Goal: Information Seeking & Learning: Learn about a topic

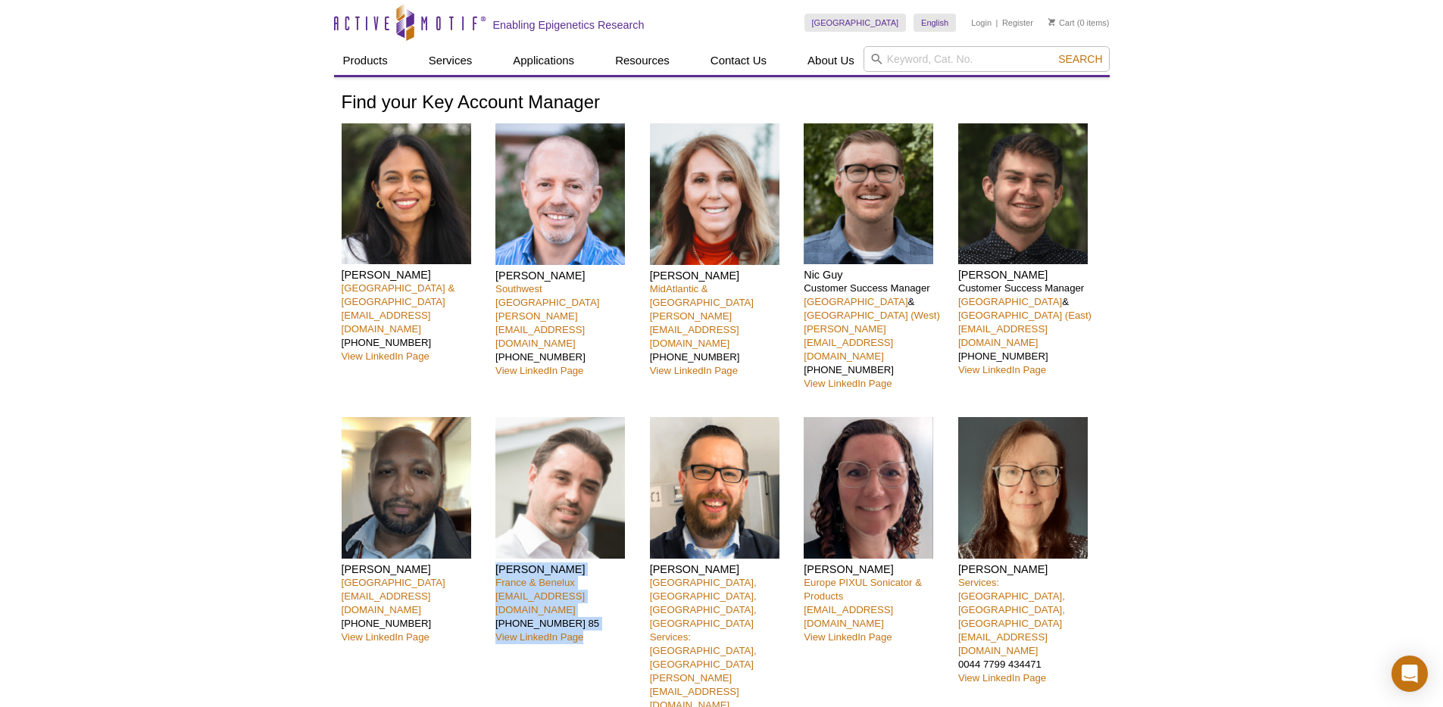
drag, startPoint x: 623, startPoint y: 617, endPoint x: 628, endPoint y: 518, distance: 98.6
click at [628, 518] on div "Clément Proux France & Benelux proux@activemotif.com +33 (0)6 01 17 16 85 View …" at bounding box center [566, 599] width 143 height 365
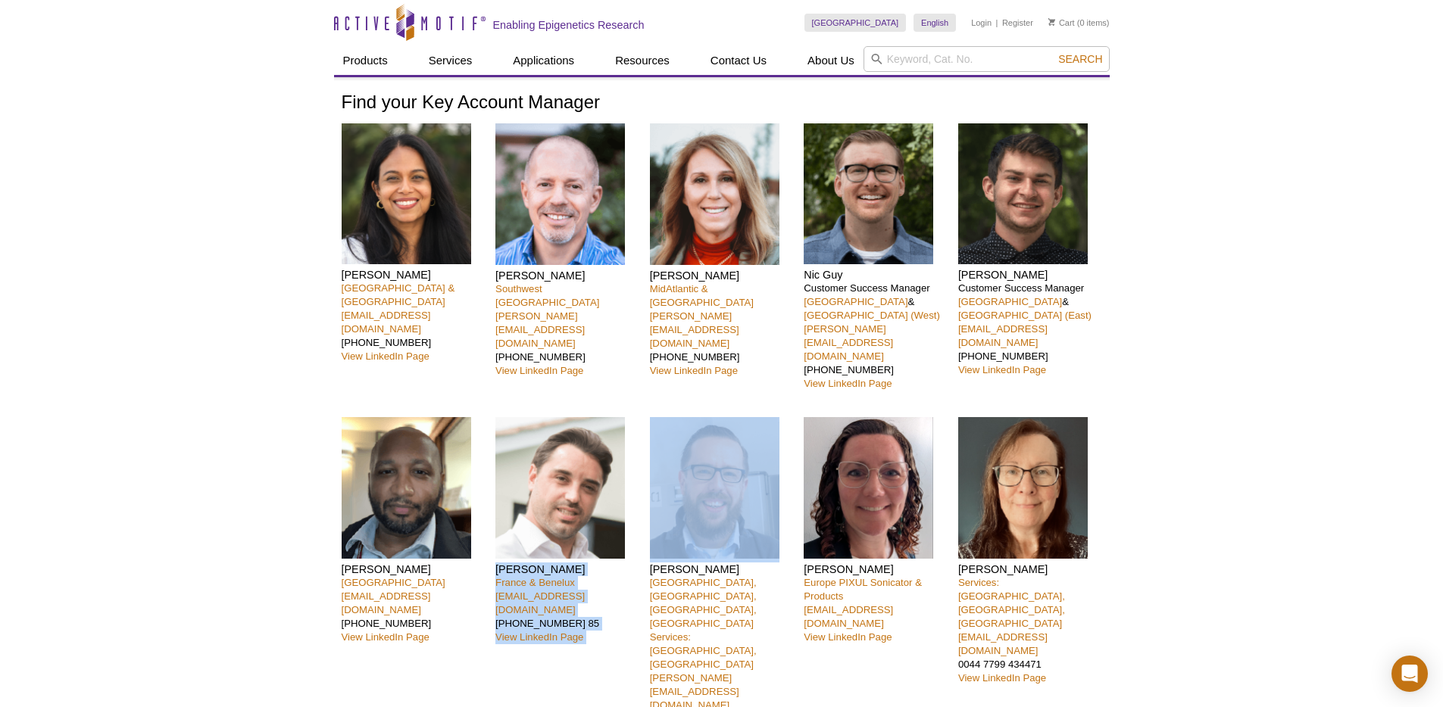
drag, startPoint x: 628, startPoint y: 518, endPoint x: 630, endPoint y: 617, distance: 99.2
click at [630, 617] on div "Clément Proux France & Benelux proux@activemotif.com +33 (0)6 01 17 16 85 View …" at bounding box center [566, 599] width 143 height 365
drag, startPoint x: 630, startPoint y: 617, endPoint x: 641, endPoint y: 516, distance: 102.0
click at [641, 516] on div "Nivanka Paranavitana San Francisco Bay Area & WA nparanavitana@activemotif.com …" at bounding box center [722, 452] width 760 height 659
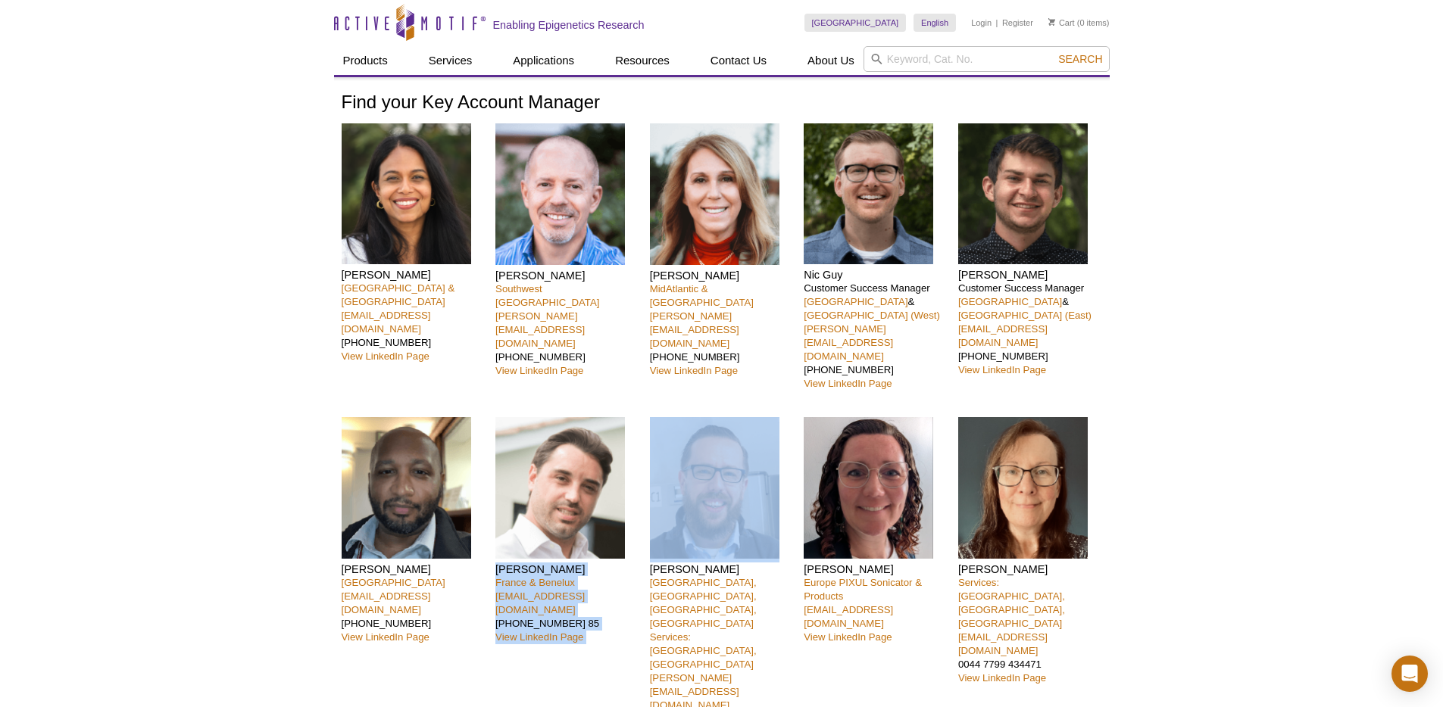
click at [641, 516] on div "Nivanka Paranavitana San Francisco Bay Area & WA nparanavitana@activemotif.com …" at bounding box center [722, 452] width 760 height 659
drag, startPoint x: 641, startPoint y: 516, endPoint x: 625, endPoint y: 627, distance: 112.5
click at [625, 627] on div "Nivanka Paranavitana San Francisco Bay Area & WA nparanavitana@activemotif.com …" at bounding box center [722, 452] width 760 height 659
click at [625, 627] on div "Clément Proux France & Benelux proux@activemotif.com +33 (0)6 01 17 16 85 View …" at bounding box center [566, 599] width 143 height 365
drag, startPoint x: 625, startPoint y: 627, endPoint x: 626, endPoint y: 504, distance: 122.7
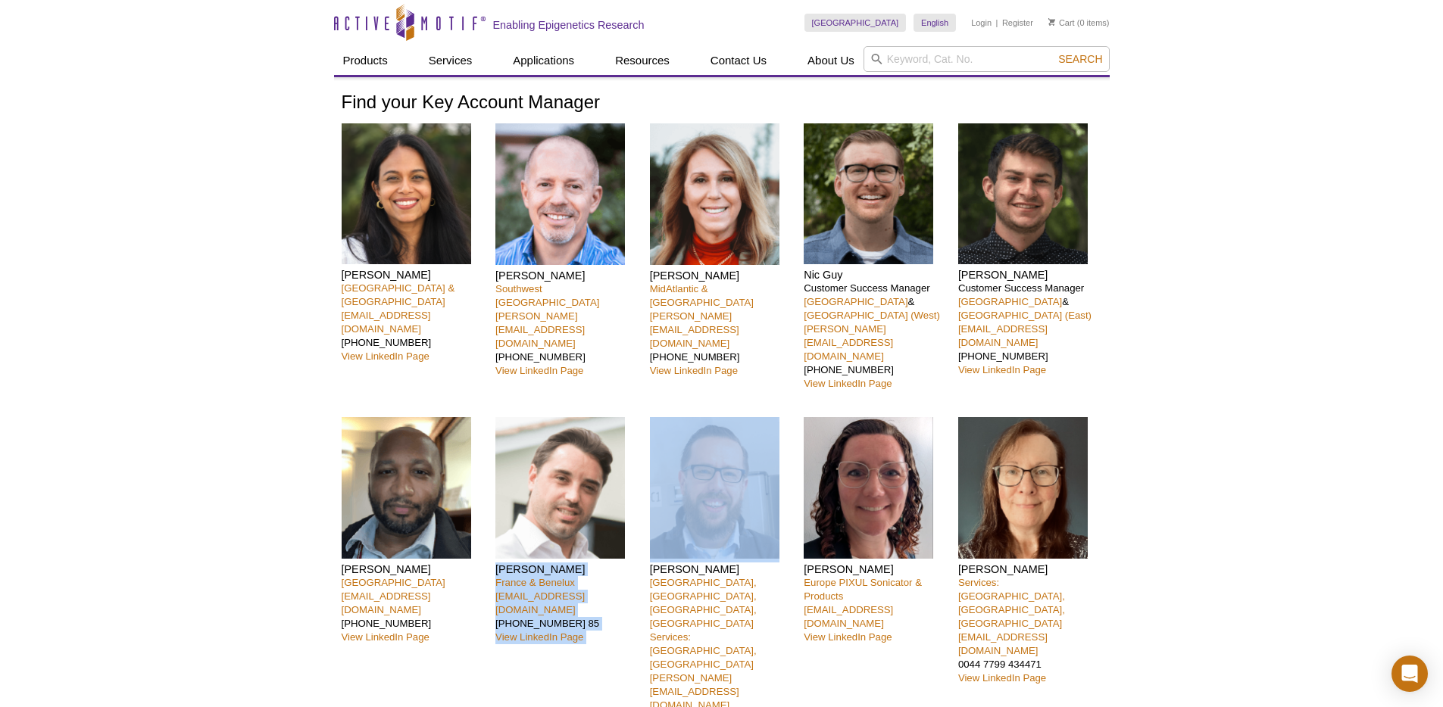
click at [626, 504] on div "Clément Proux France & Benelux proux@activemotif.com +33 (0)6 01 17 16 85 View …" at bounding box center [566, 599] width 143 height 365
click at [620, 589] on p "France & Benelux proux@activemotif.com +33 (0)6 01 17 16 85 View LinkedIn Page" at bounding box center [566, 610] width 143 height 68
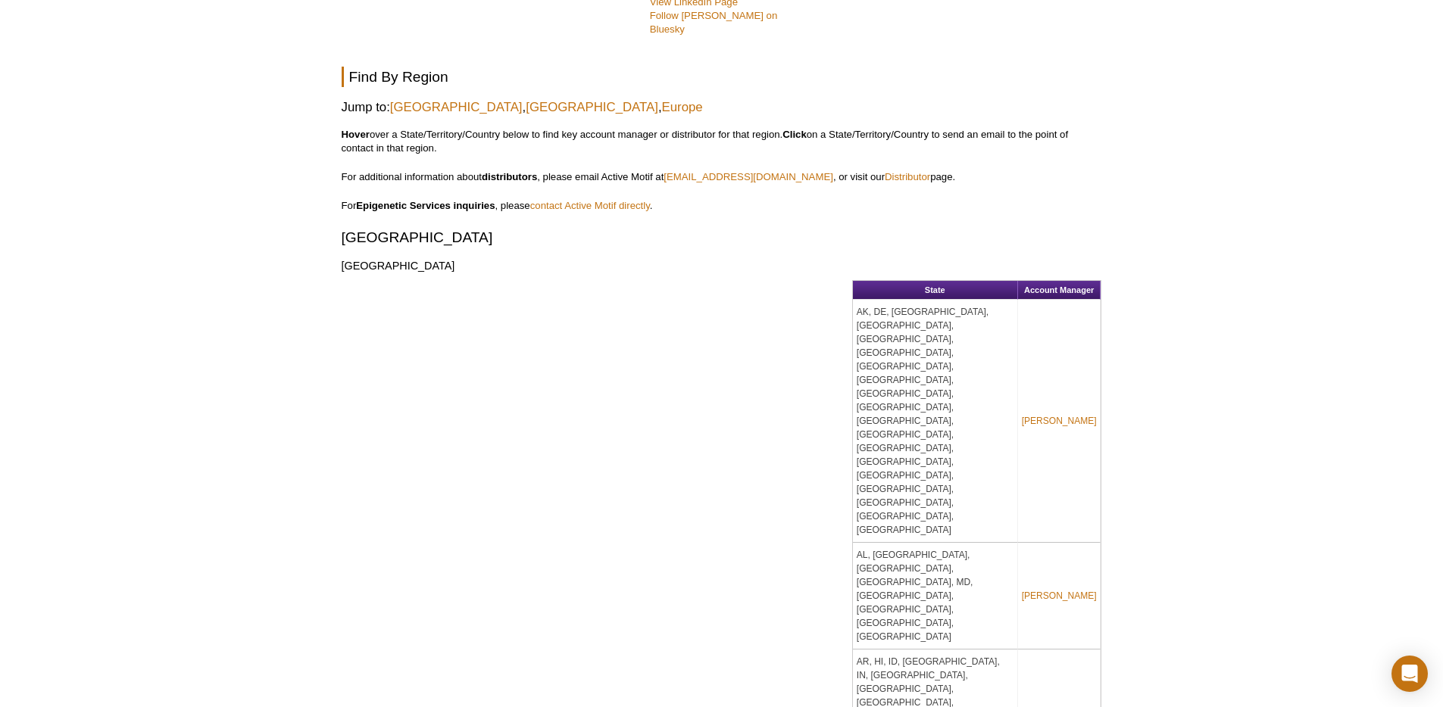
scroll to position [648, 0]
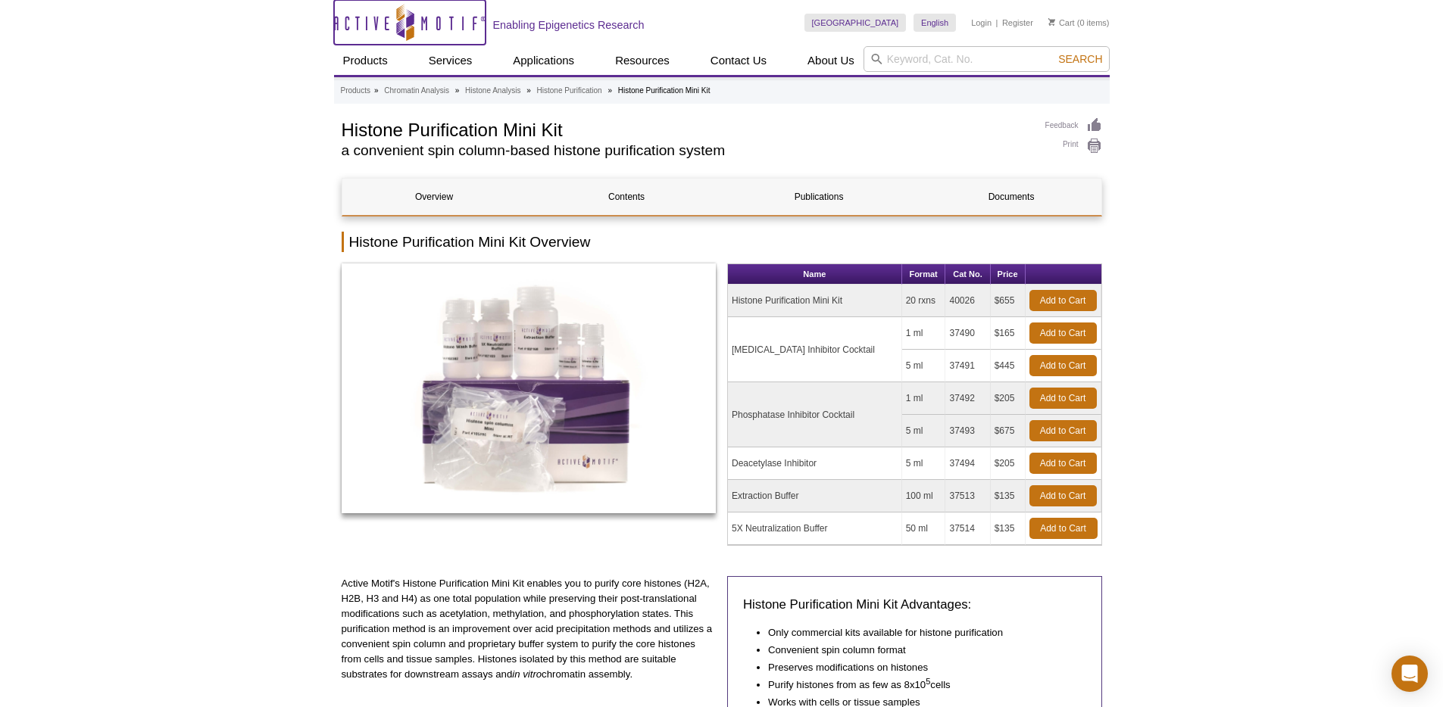
click at [386, 40] on icon "Active Motif Logo" at bounding box center [409, 22] width 151 height 37
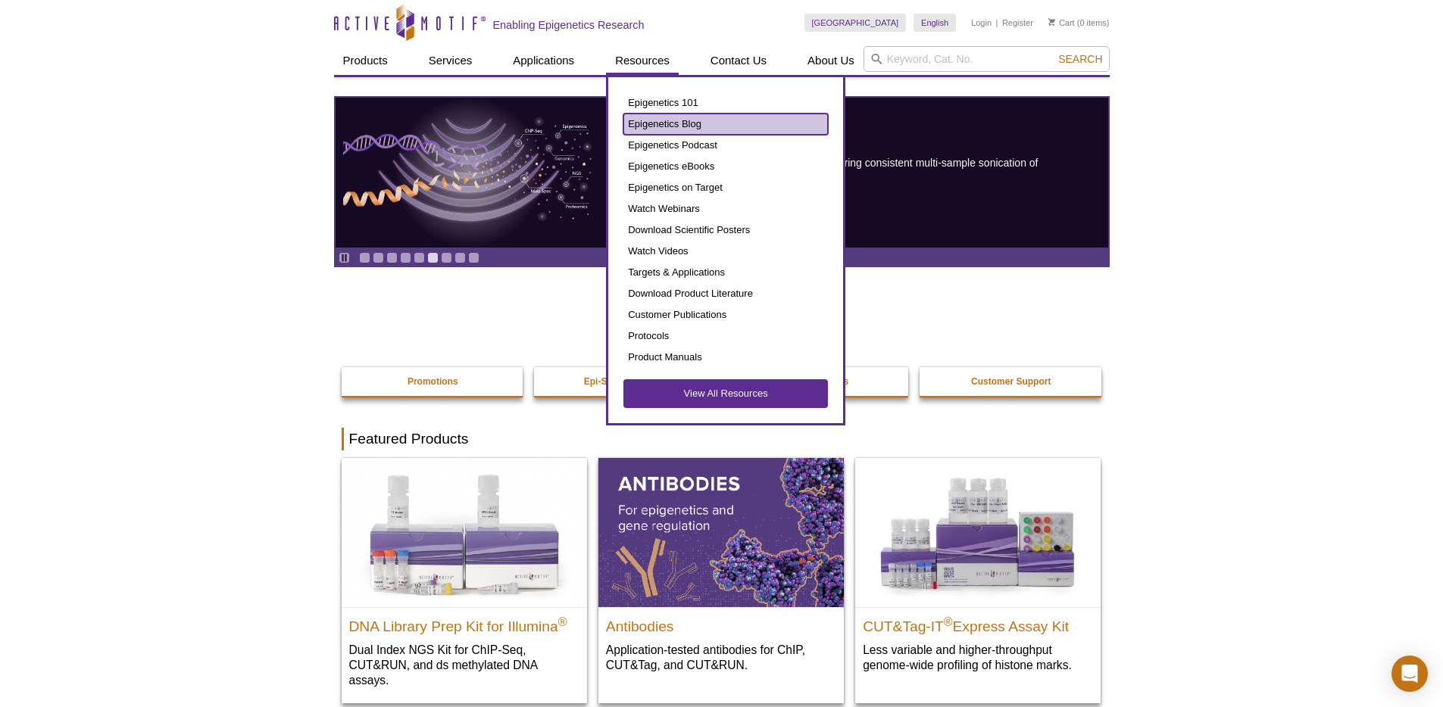
click at [688, 129] on link "Epigenetics Blog" at bounding box center [725, 124] width 204 height 21
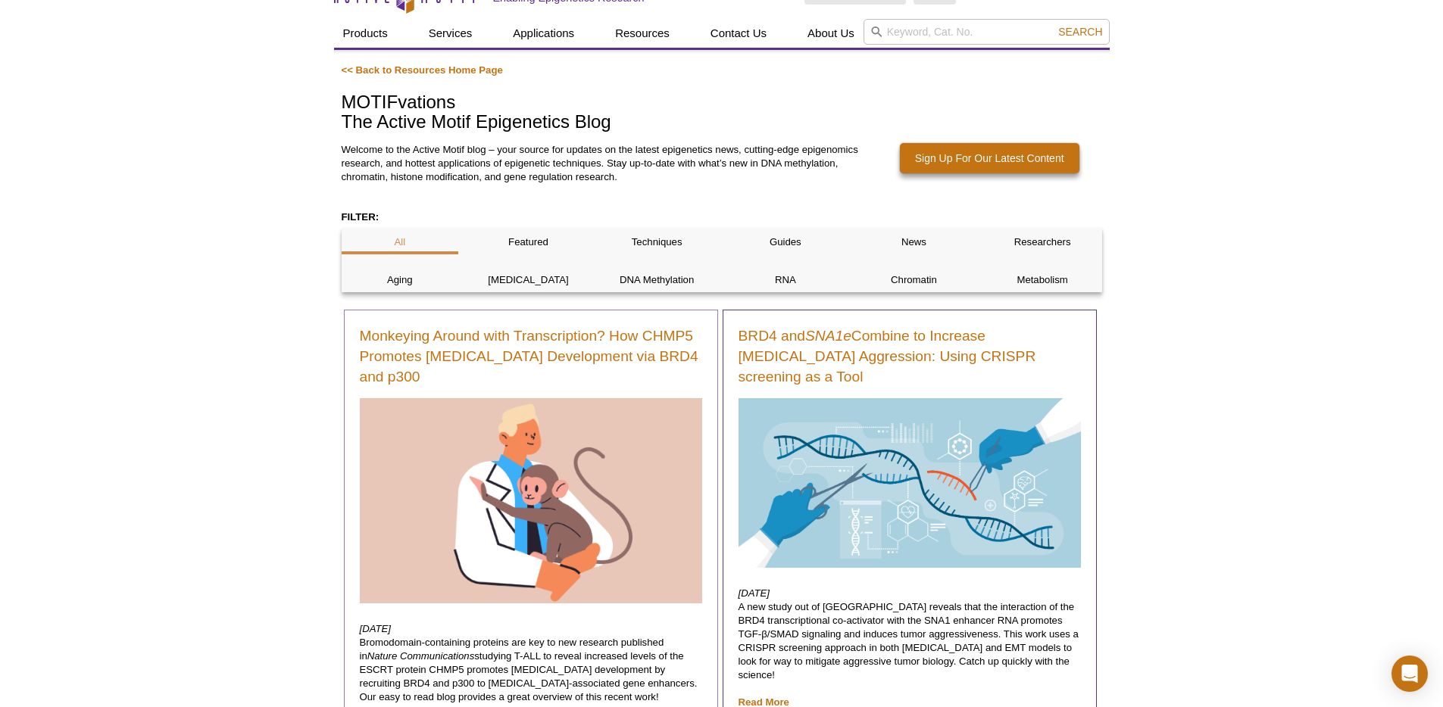
scroll to position [142, 0]
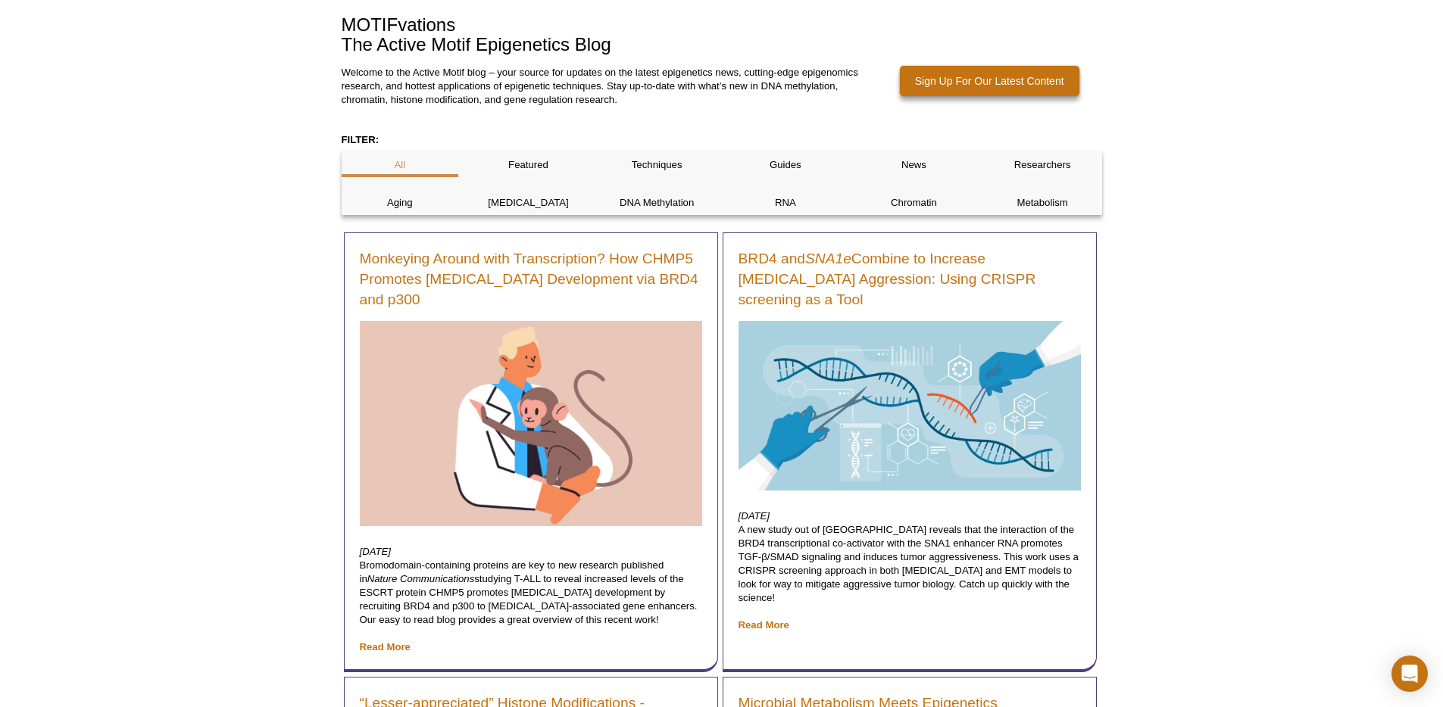
drag, startPoint x: 121, startPoint y: 251, endPoint x: 286, endPoint y: 229, distance: 166.6
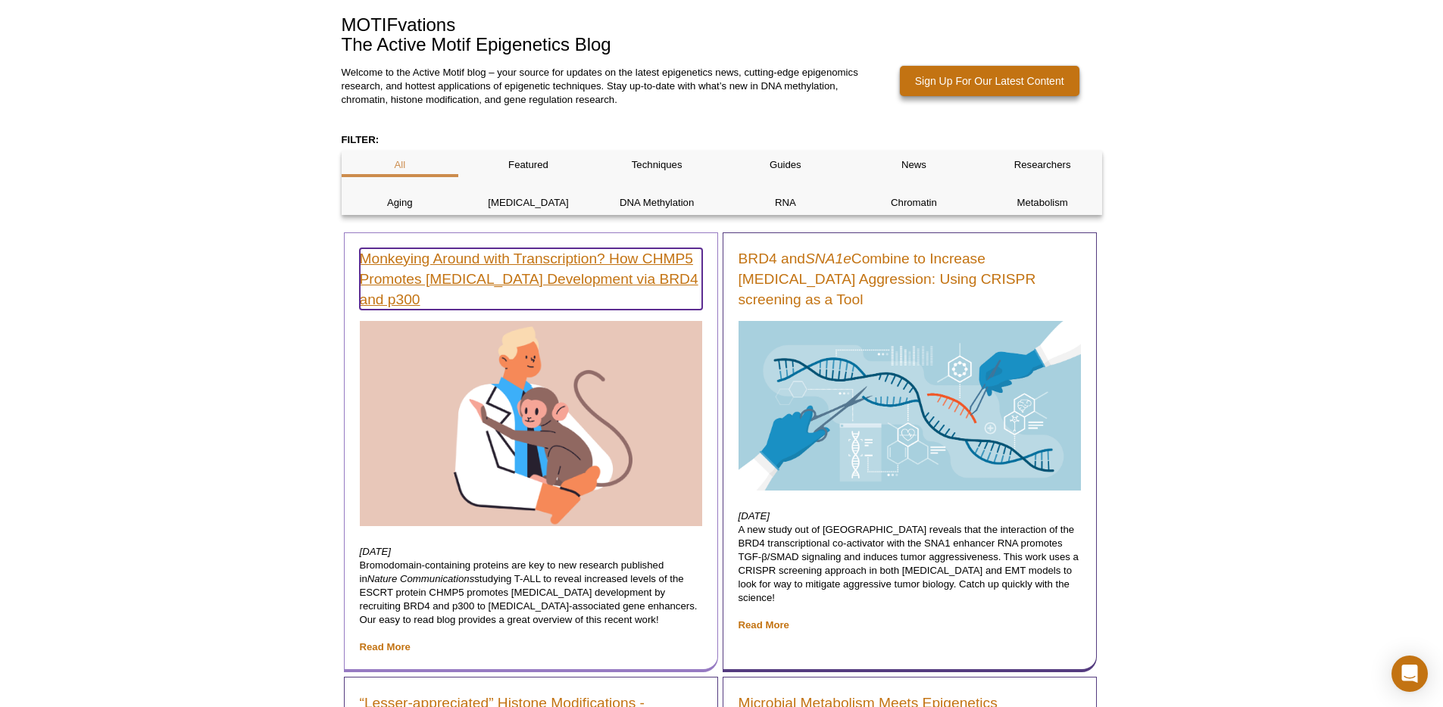
click at [432, 264] on link "Monkeying Around with Transcription? How CHMP5 Promotes [MEDICAL_DATA] Developm…" at bounding box center [531, 278] width 342 height 61
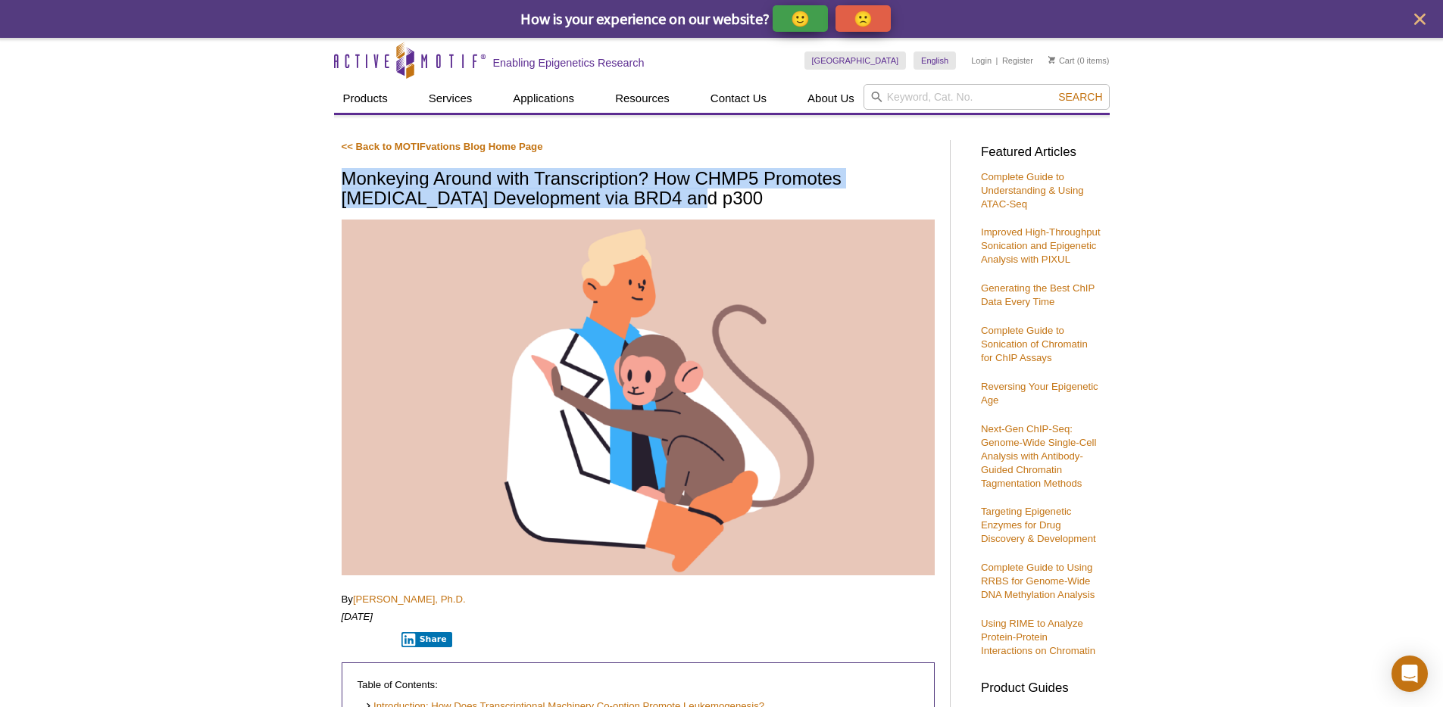
drag, startPoint x: 327, startPoint y: 171, endPoint x: 627, endPoint y: 202, distance: 301.5
copy h1 "Monkeying Around with Transcription? How CHMP5 Promotes [MEDICAL_DATA] Developm…"
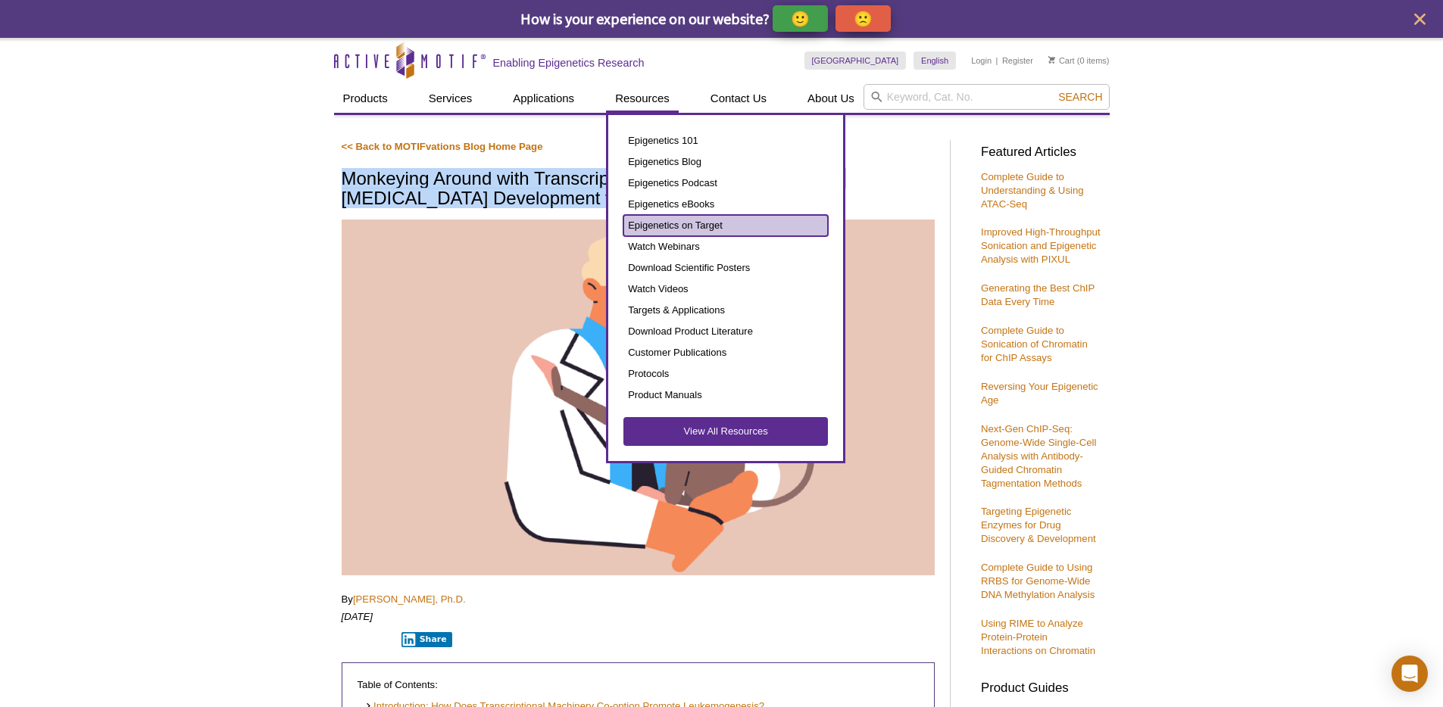
click at [699, 222] on link "Epigenetics on Target" at bounding box center [725, 225] width 204 height 21
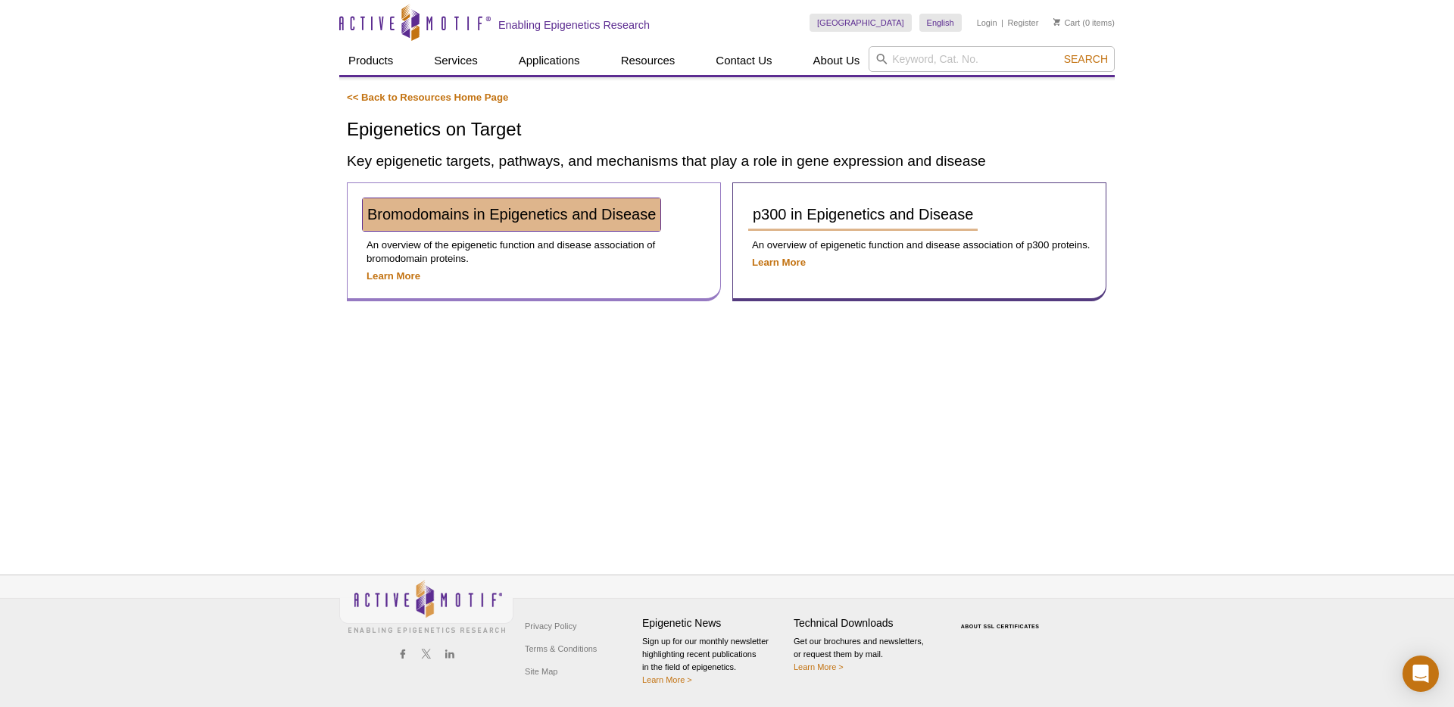
click at [548, 217] on span "Bromodomains in Epigenetics and Disease" at bounding box center [511, 214] width 289 height 17
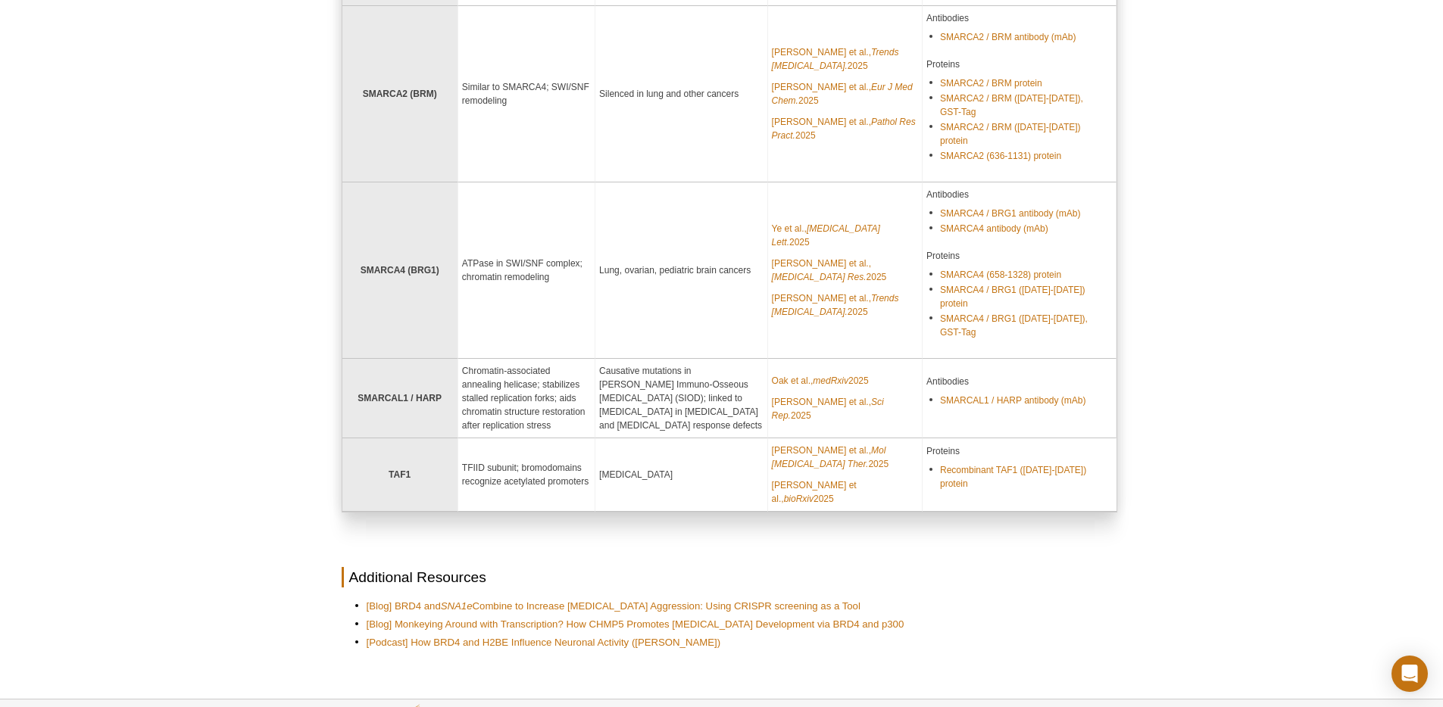
scroll to position [2062, 0]
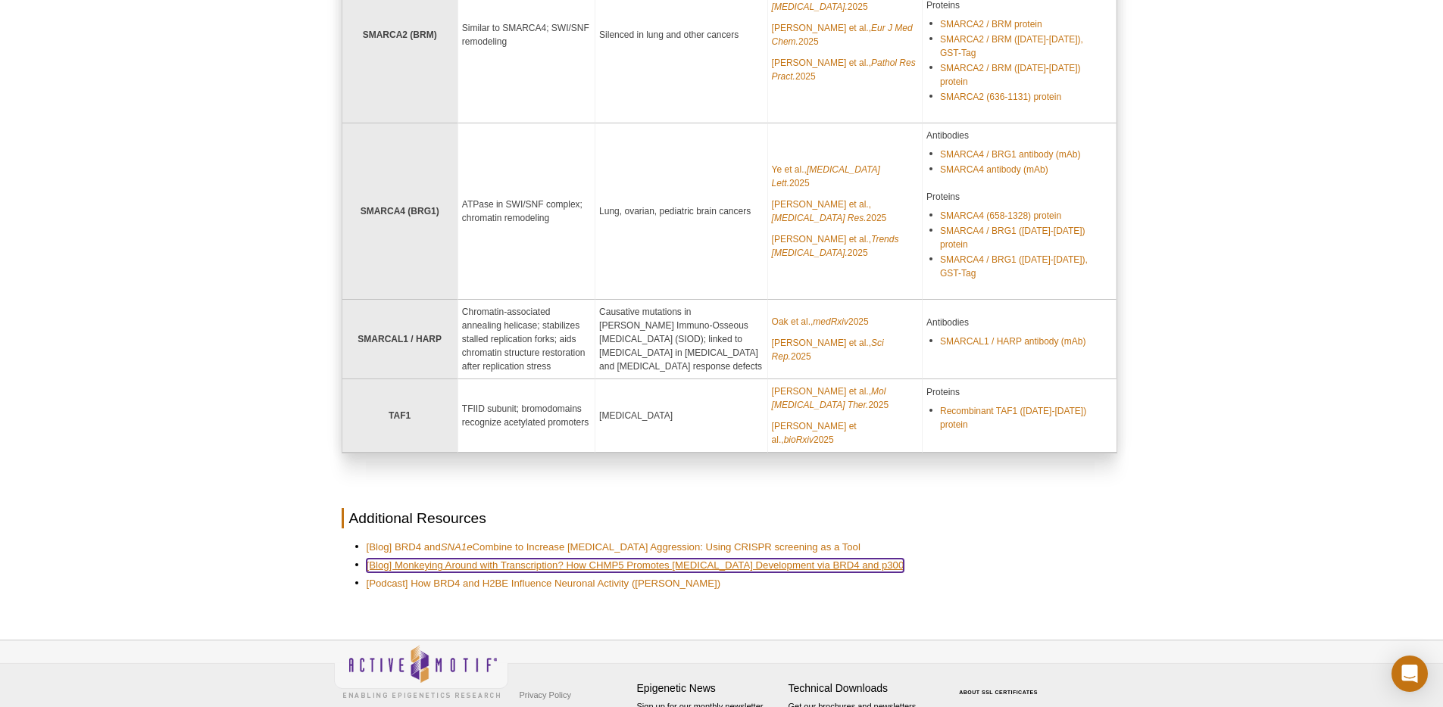
click at [487, 559] on link "[Blog] Monkeying Around with Transcription? How CHMP5 Promotes Leukemia Develop…" at bounding box center [636, 566] width 538 height 14
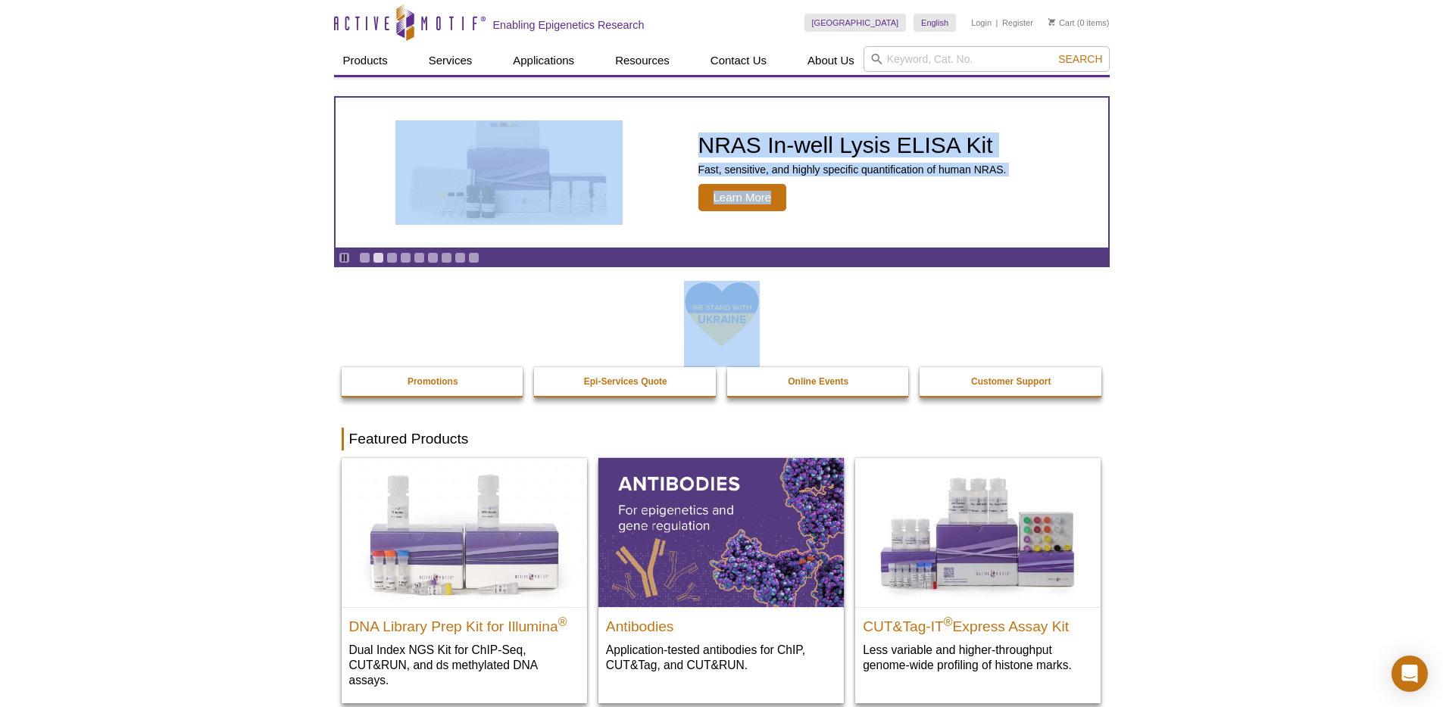
drag, startPoint x: 270, startPoint y: 125, endPoint x: 650, endPoint y: 270, distance: 406.4
click at [598, 304] on div at bounding box center [722, 324] width 760 height 86
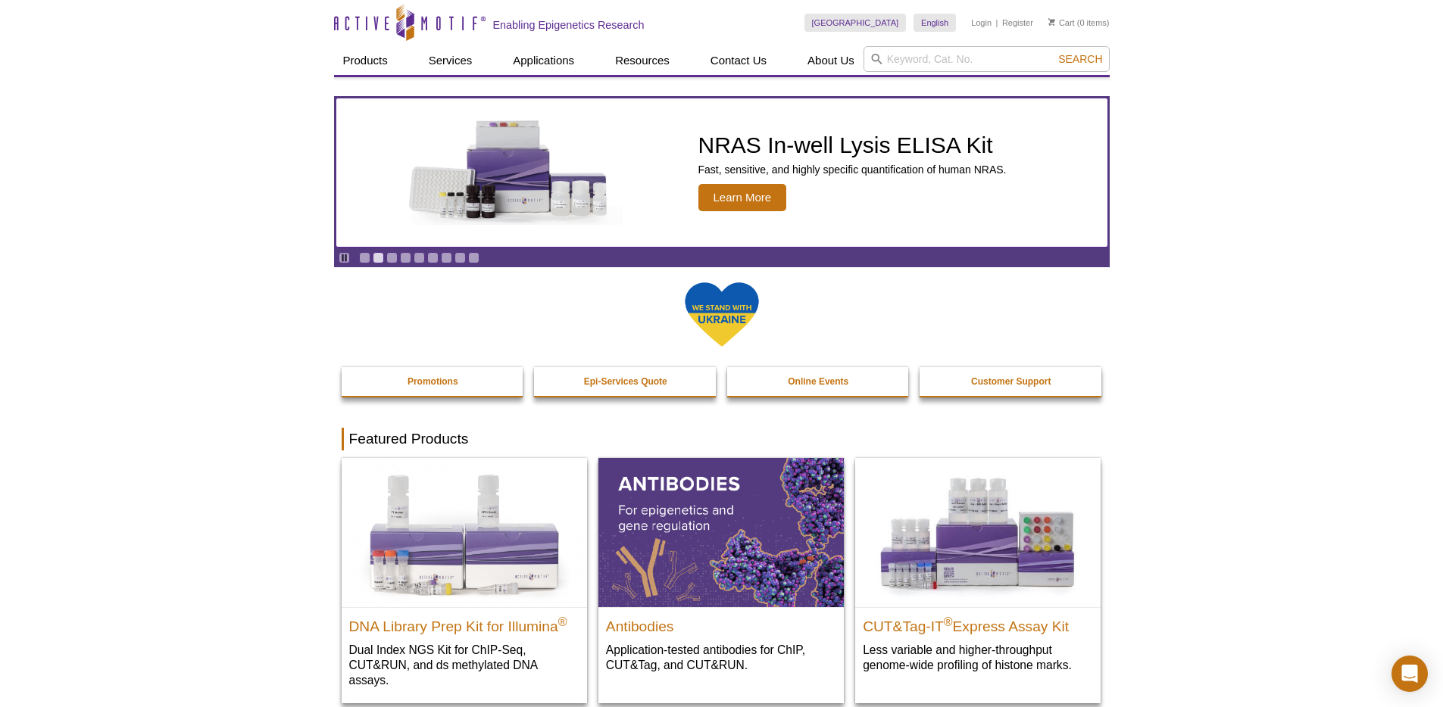
drag, startPoint x: 554, startPoint y: 179, endPoint x: 320, endPoint y: 93, distance: 249.2
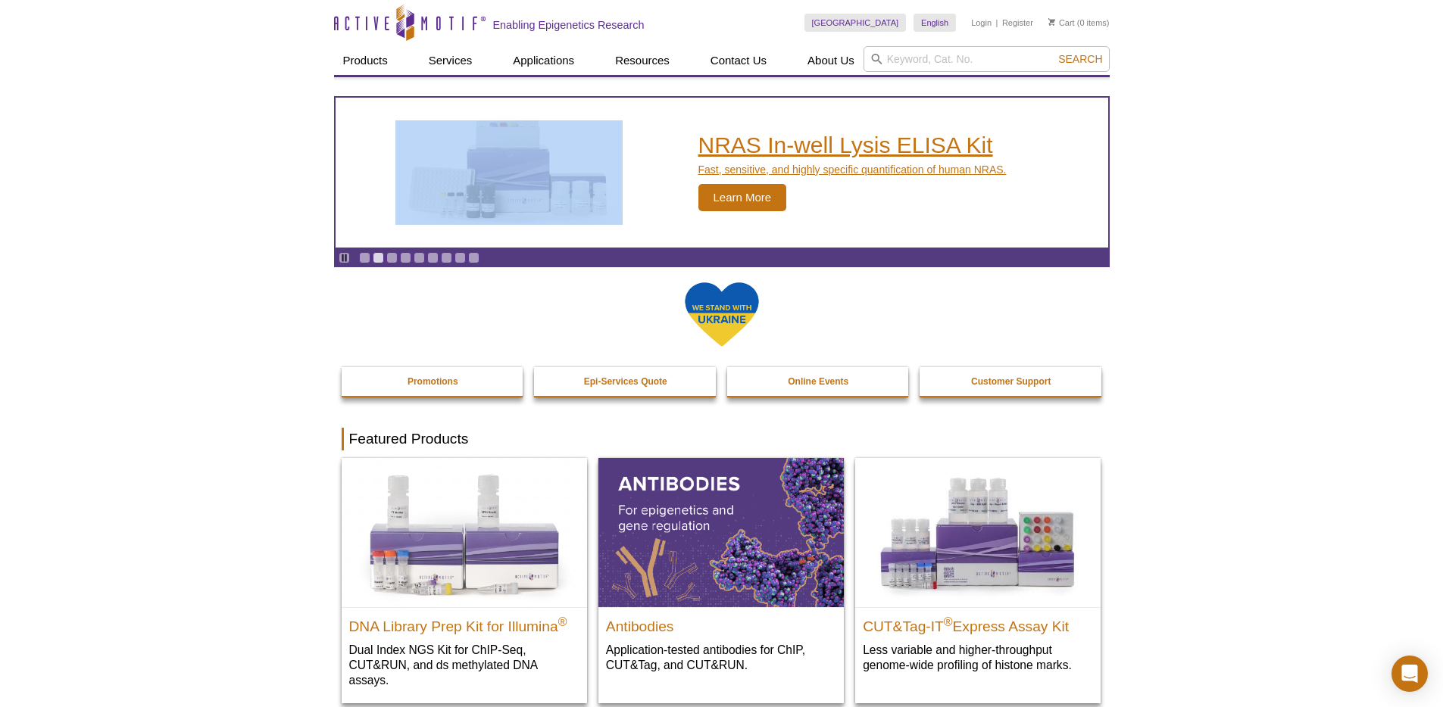
drag, startPoint x: 270, startPoint y: 92, endPoint x: 557, endPoint y: 178, distance: 299.8
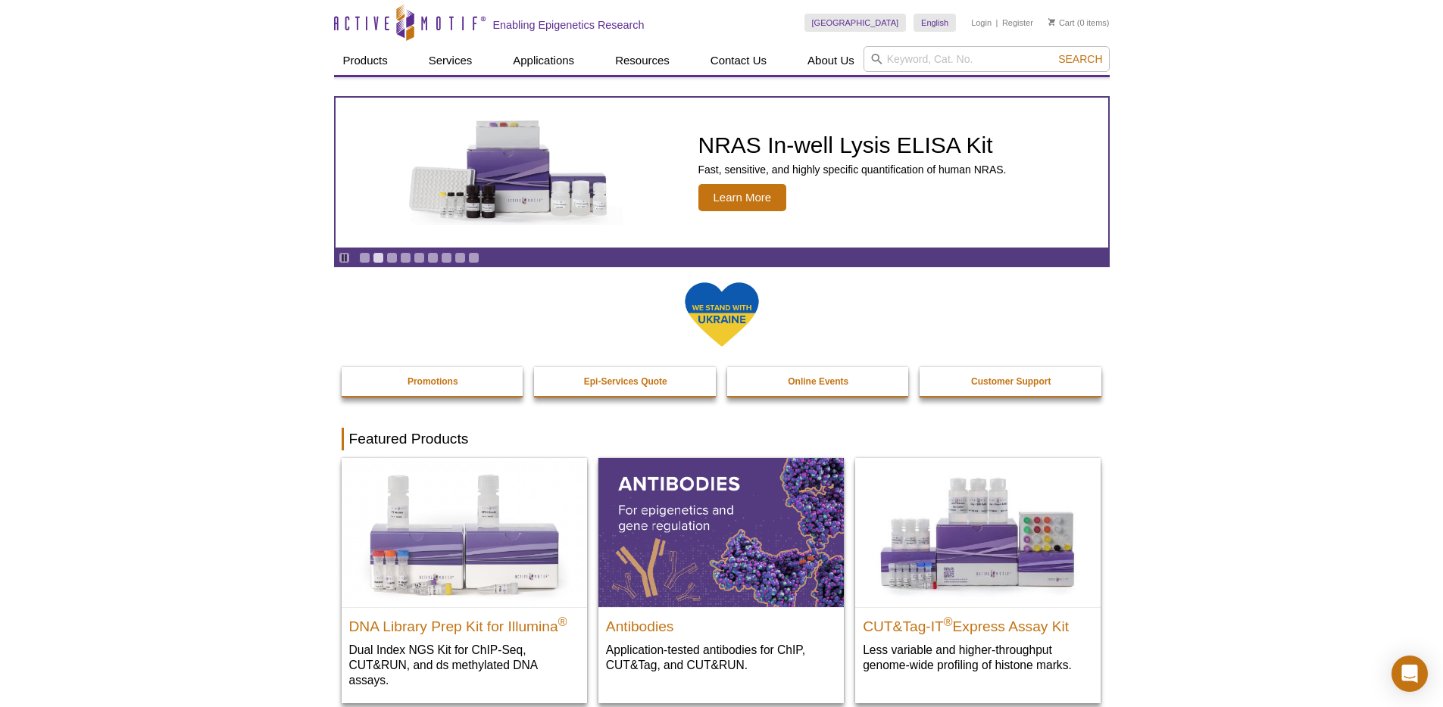
click at [553, 295] on div at bounding box center [722, 324] width 760 height 86
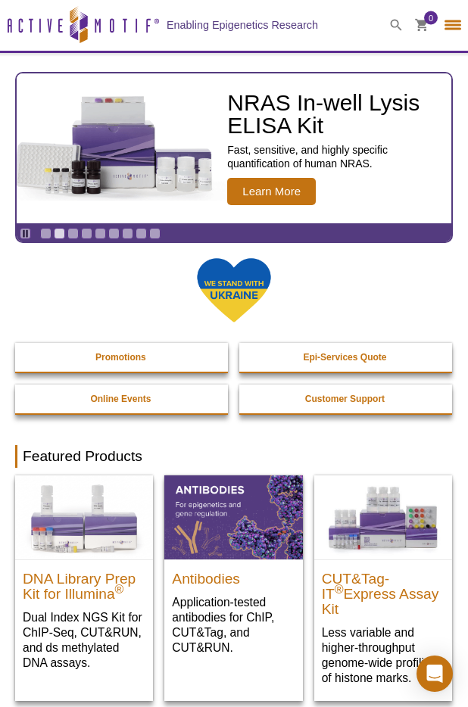
select select "[GEOGRAPHIC_DATA]"
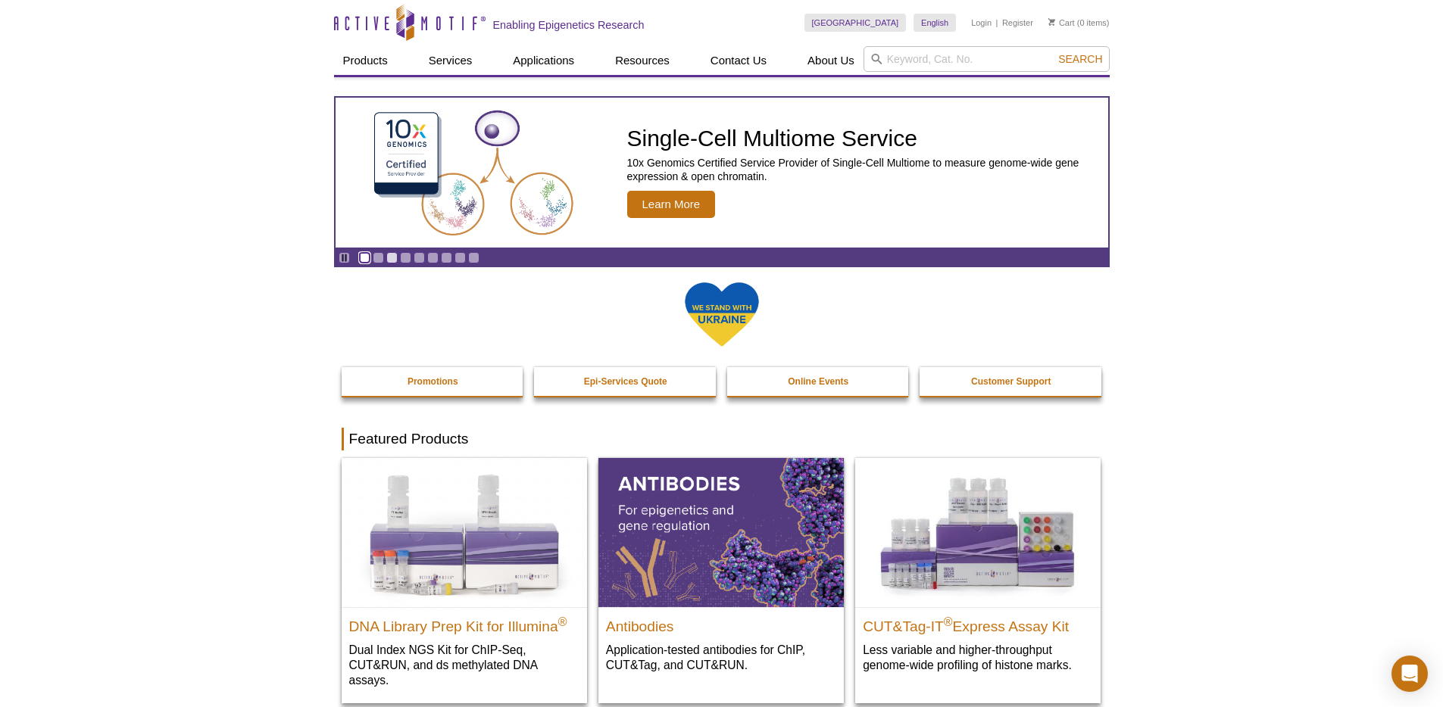
click at [365, 263] on link "Go to slide 1" at bounding box center [364, 257] width 11 height 11
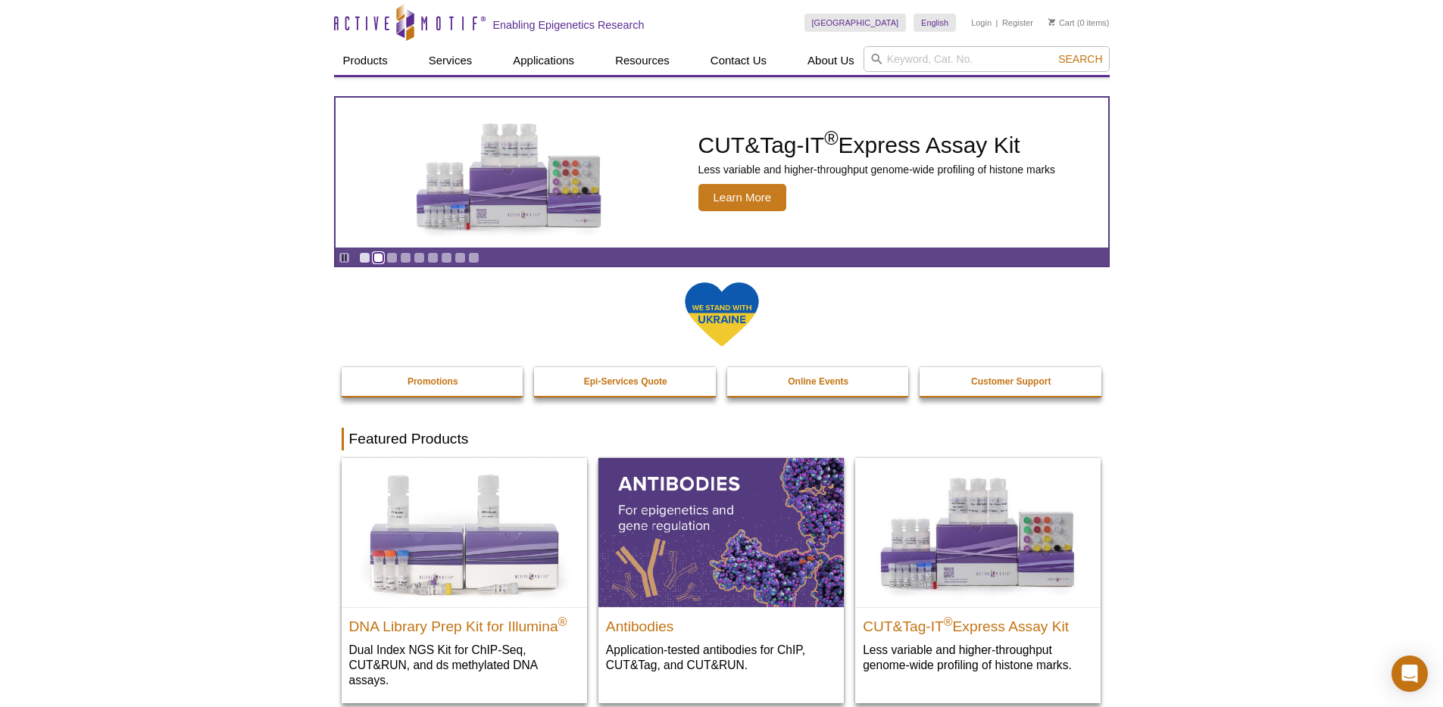
click at [376, 262] on link "Go to slide 2" at bounding box center [378, 257] width 11 height 11
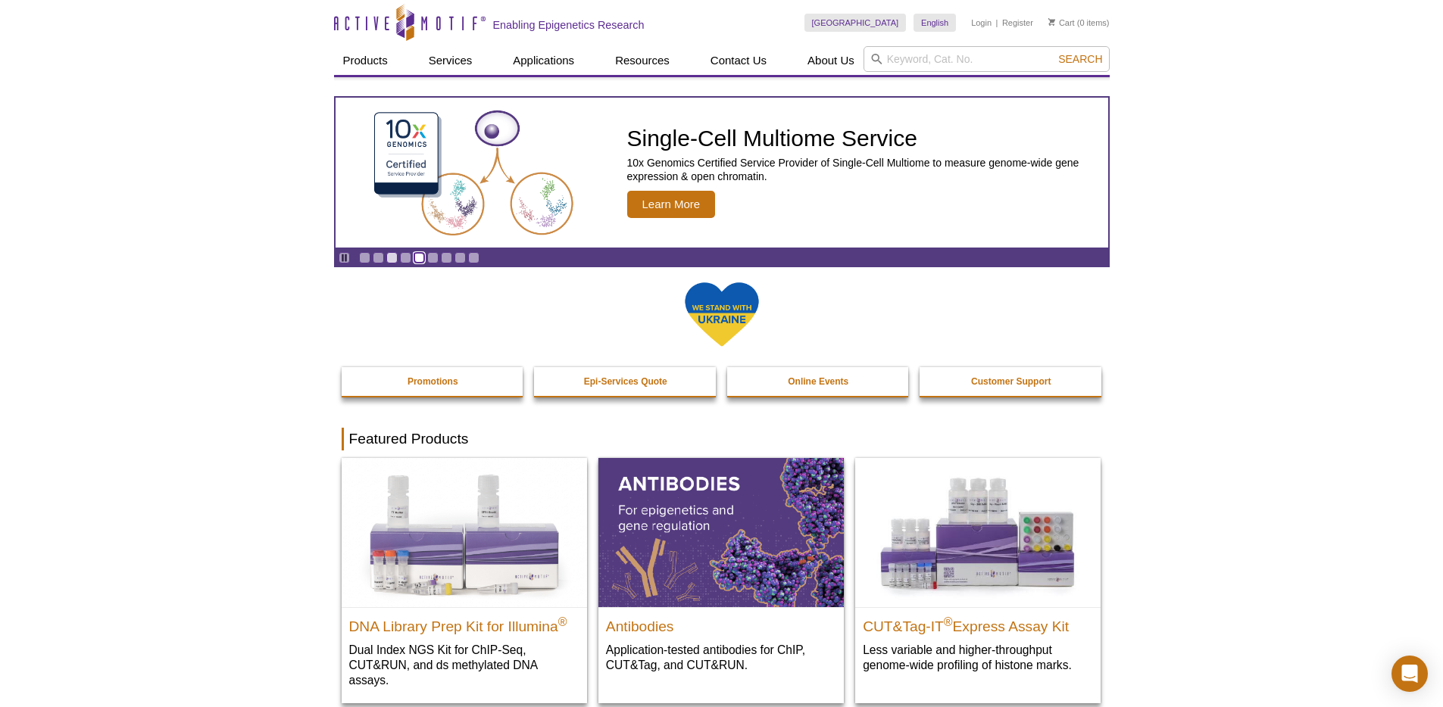
click at [424, 259] on link "Go to slide 5" at bounding box center [419, 257] width 11 height 11
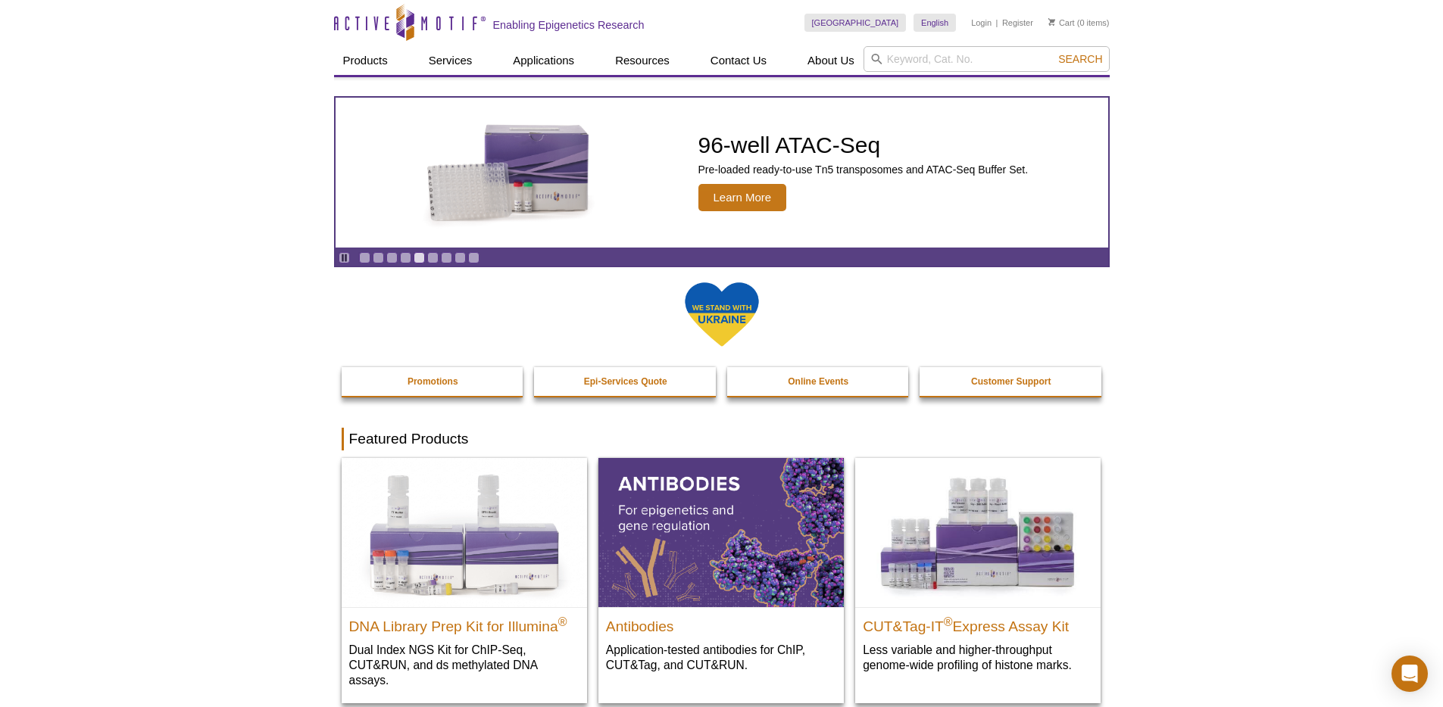
click at [452, 259] on div "Pause Go to slide 1 Go to slide 2 Go to slide 3 Go to slide 4 Go to slide 5 Go …" at bounding box center [409, 257] width 146 height 17
click at [448, 258] on link "Go to slide 7" at bounding box center [446, 257] width 11 height 11
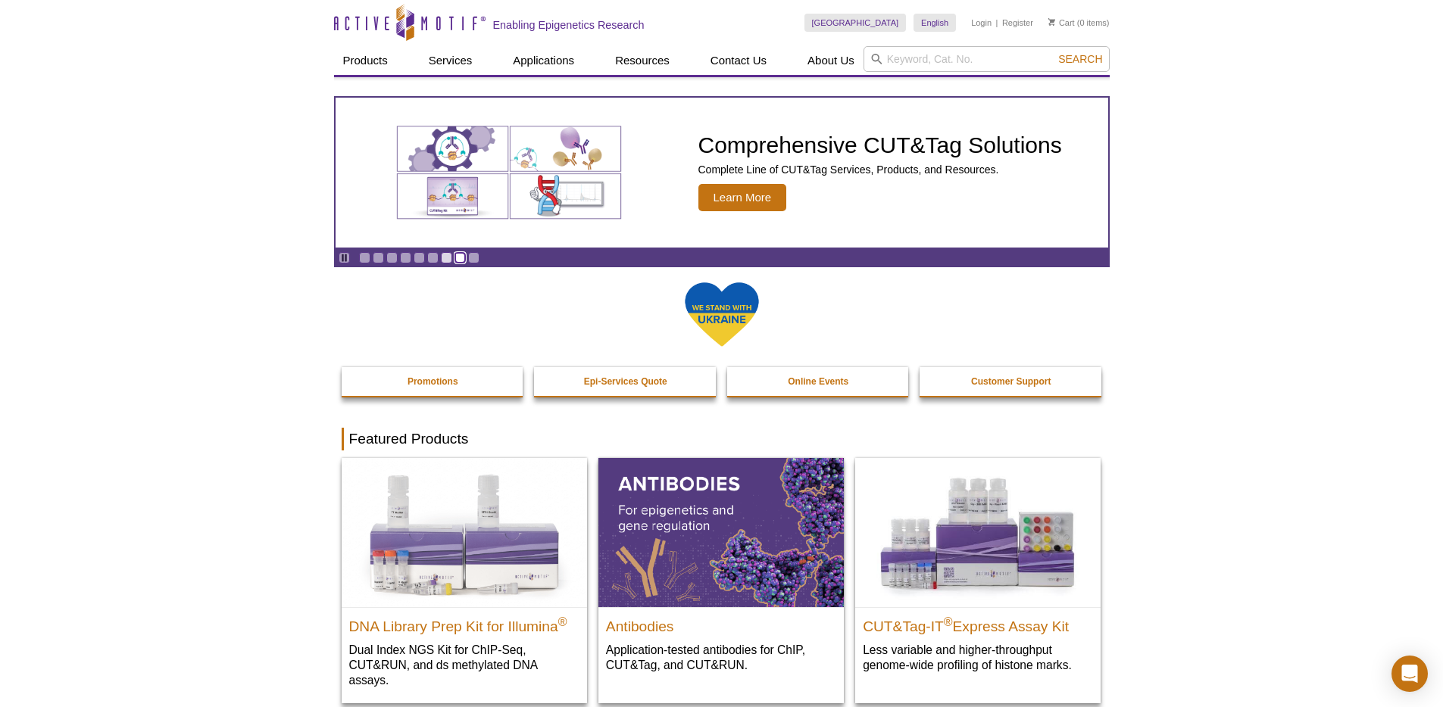
click at [461, 258] on link "Go to slide 8" at bounding box center [459, 257] width 11 height 11
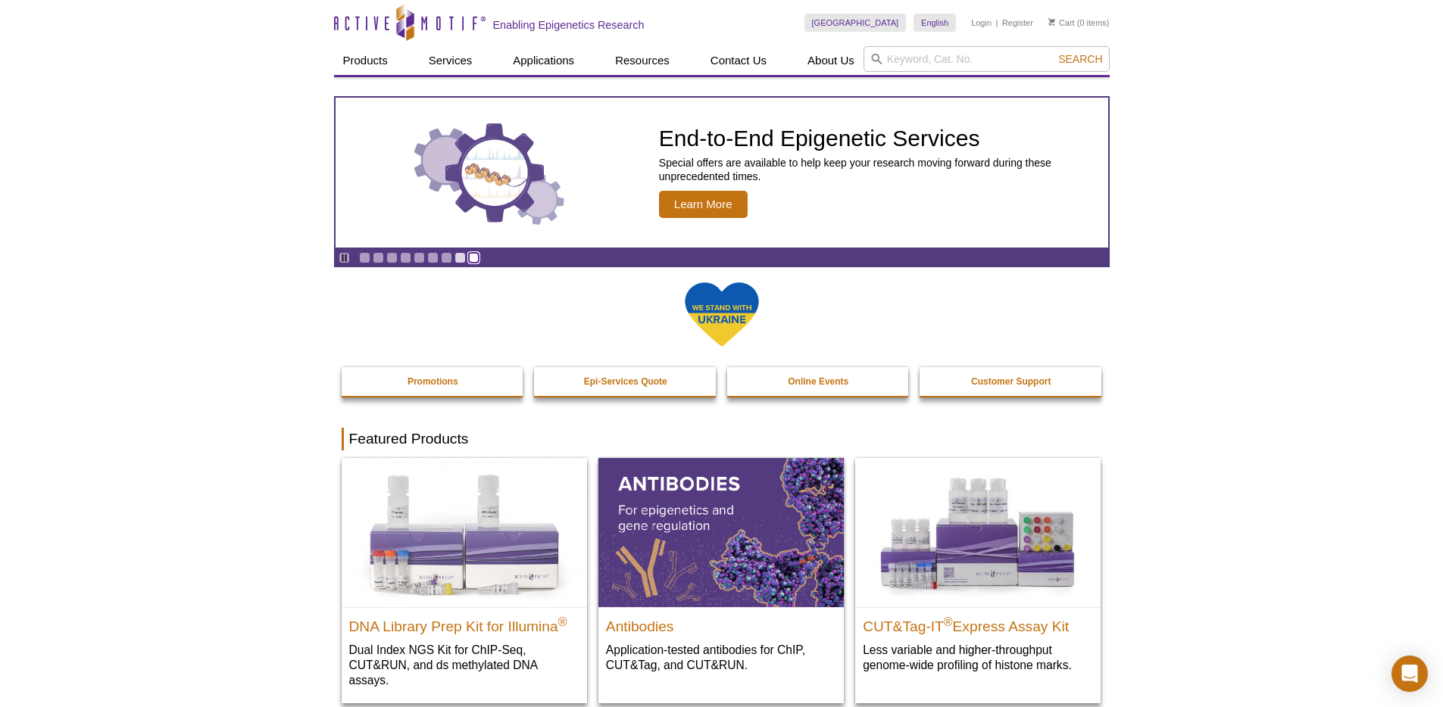
click at [478, 258] on link "Go to slide 9" at bounding box center [473, 257] width 11 height 11
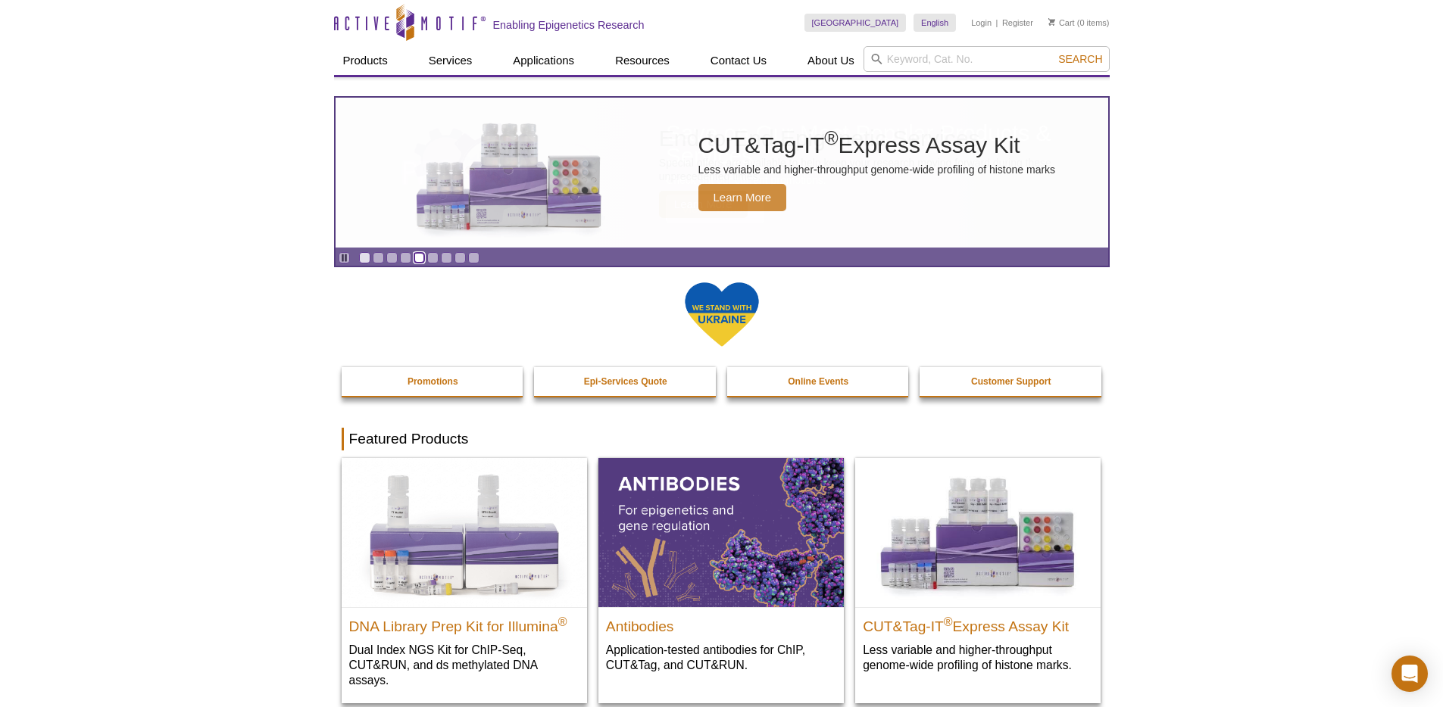
click at [414, 258] on link "Go to slide 5" at bounding box center [419, 257] width 11 height 11
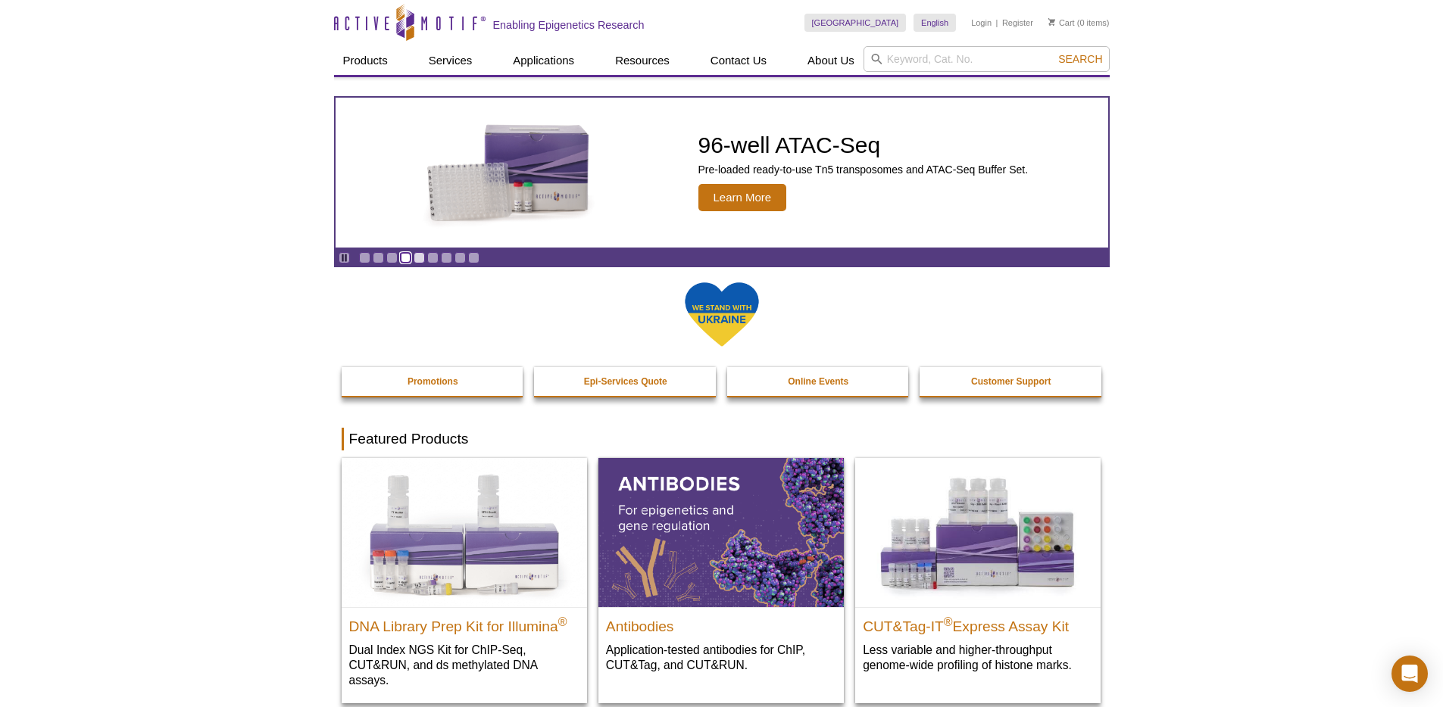
click at [401, 258] on link "Go to slide 4" at bounding box center [405, 257] width 11 height 11
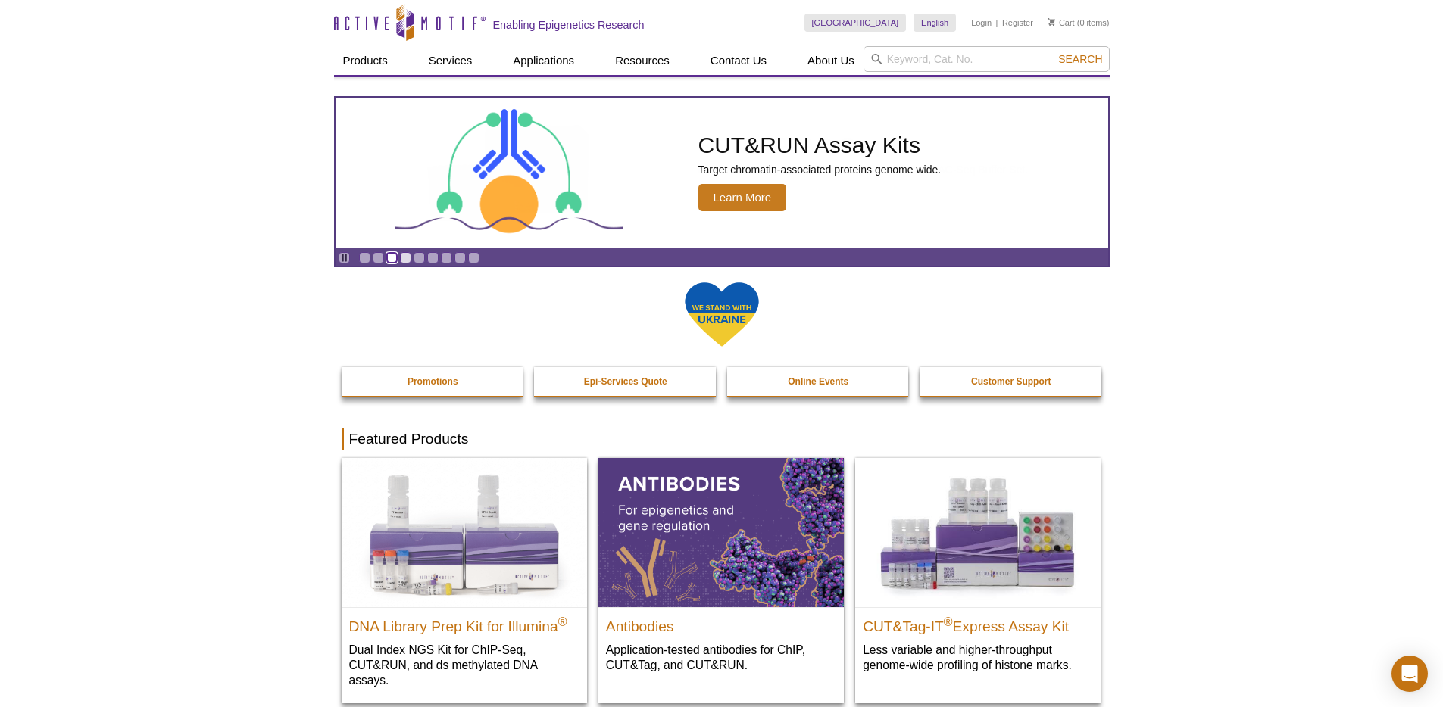
click at [391, 258] on link "Go to slide 3" at bounding box center [391, 257] width 11 height 11
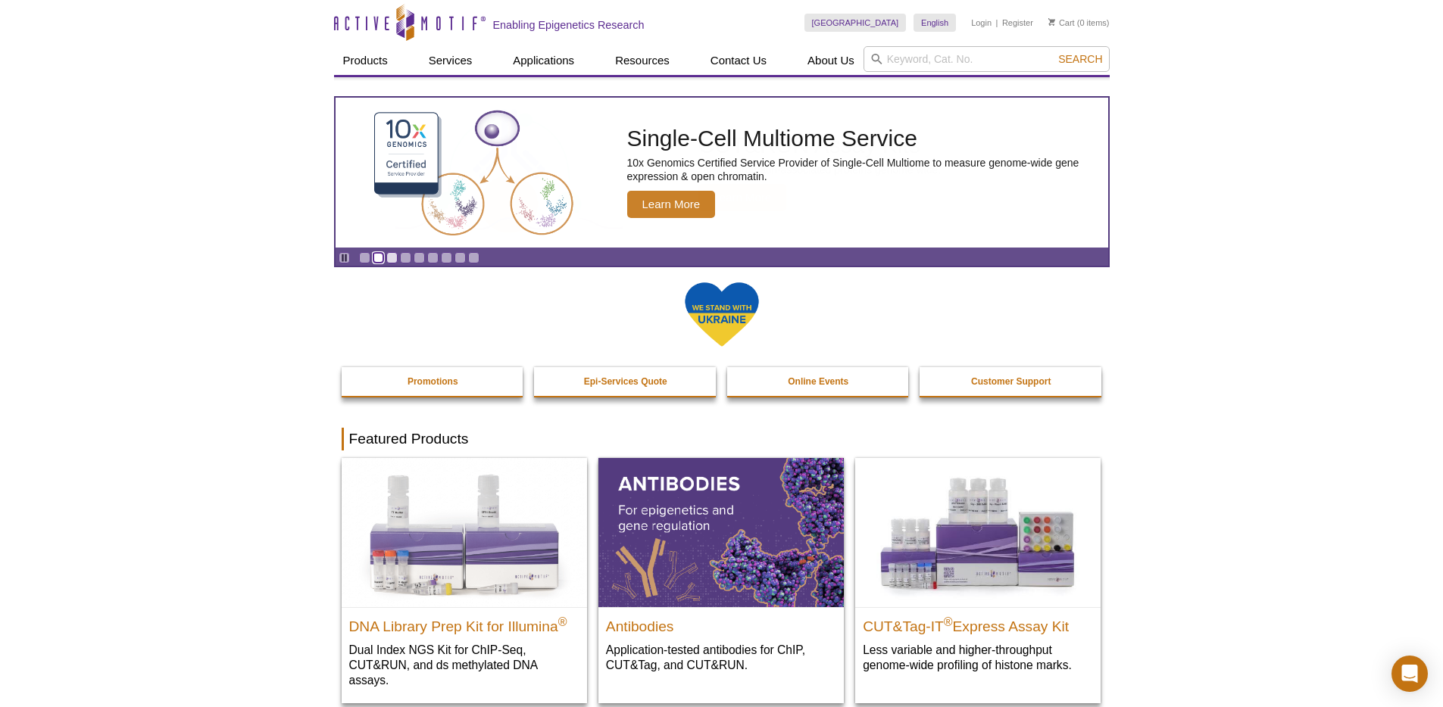
click at [376, 258] on link "Go to slide 2" at bounding box center [378, 257] width 11 height 11
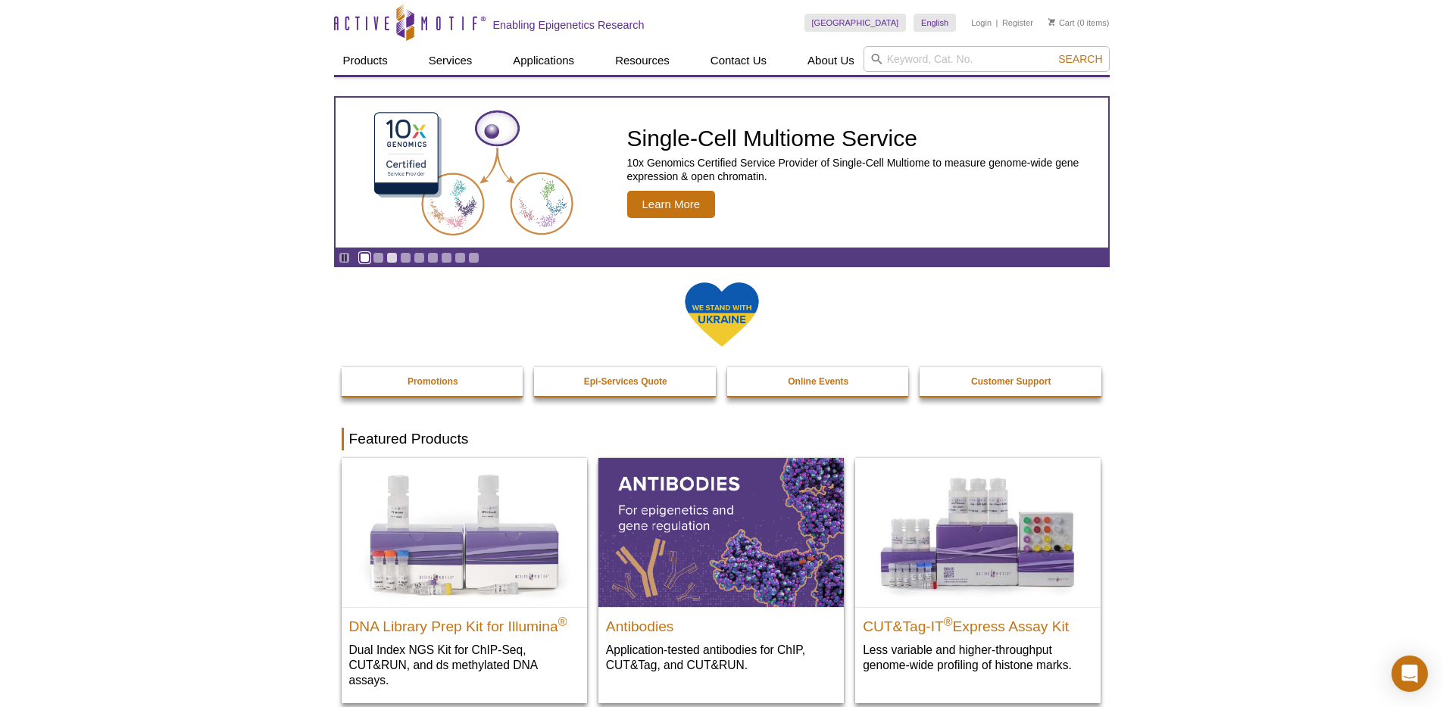
click at [366, 258] on link "Go to slide 1" at bounding box center [364, 257] width 11 height 11
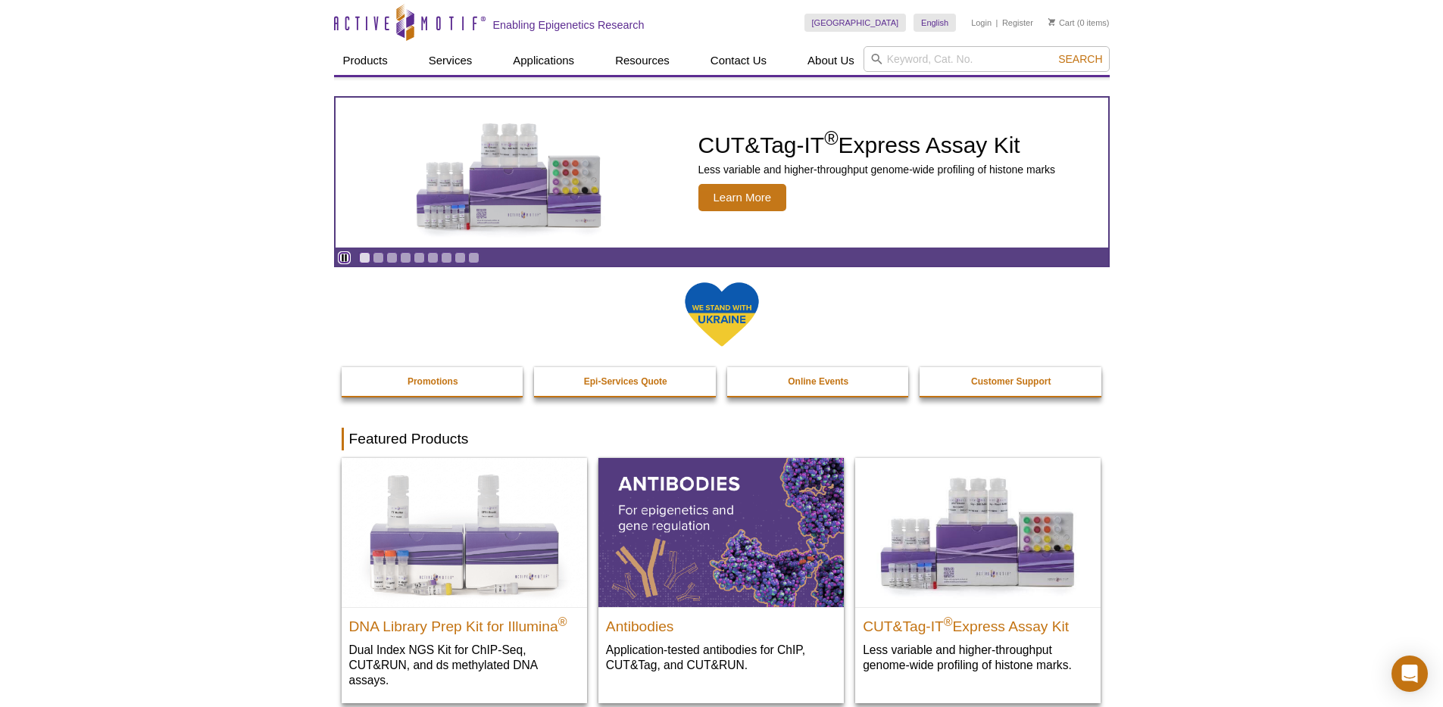
click at [349, 260] on link "Pause" at bounding box center [344, 257] width 11 height 11
click at [379, 263] on link "Go to slide 2" at bounding box center [378, 257] width 11 height 11
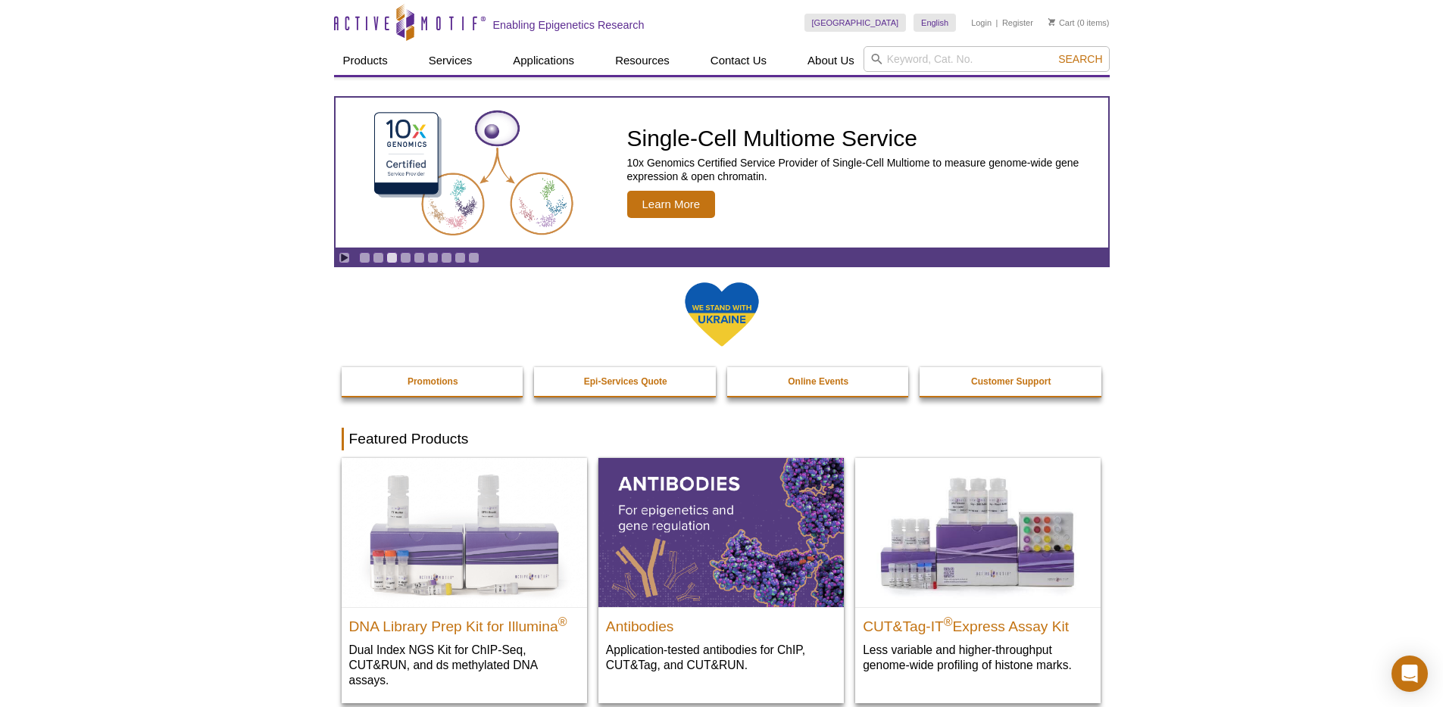
click at [398, 260] on div "Play Go to slide 1 Go to slide 2 Go to slide 3 Go to slide 4 Go to slide 5 Go t…" at bounding box center [409, 257] width 146 height 17
click at [374, 257] on link "Go to slide 2" at bounding box center [378, 257] width 11 height 11
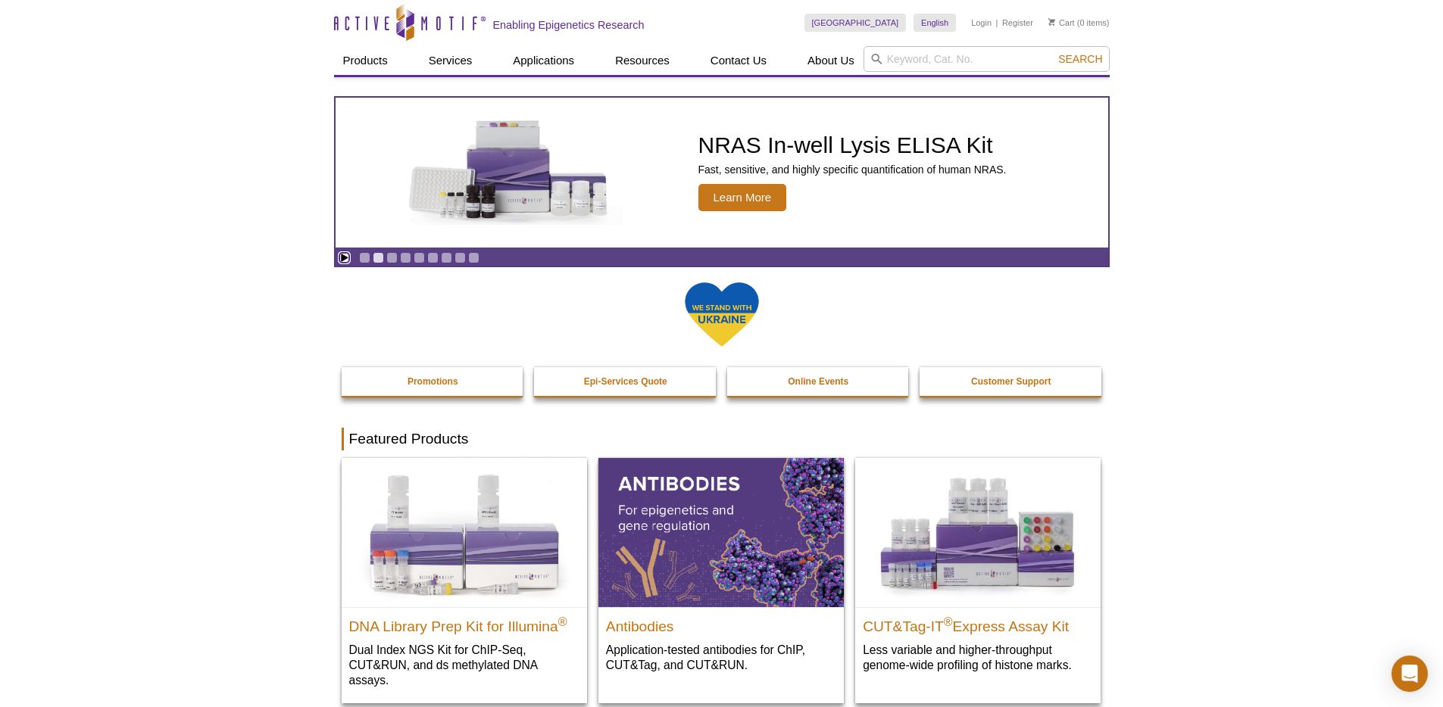
click at [346, 257] on icon "Toggle autoplay" at bounding box center [344, 258] width 7 height 8
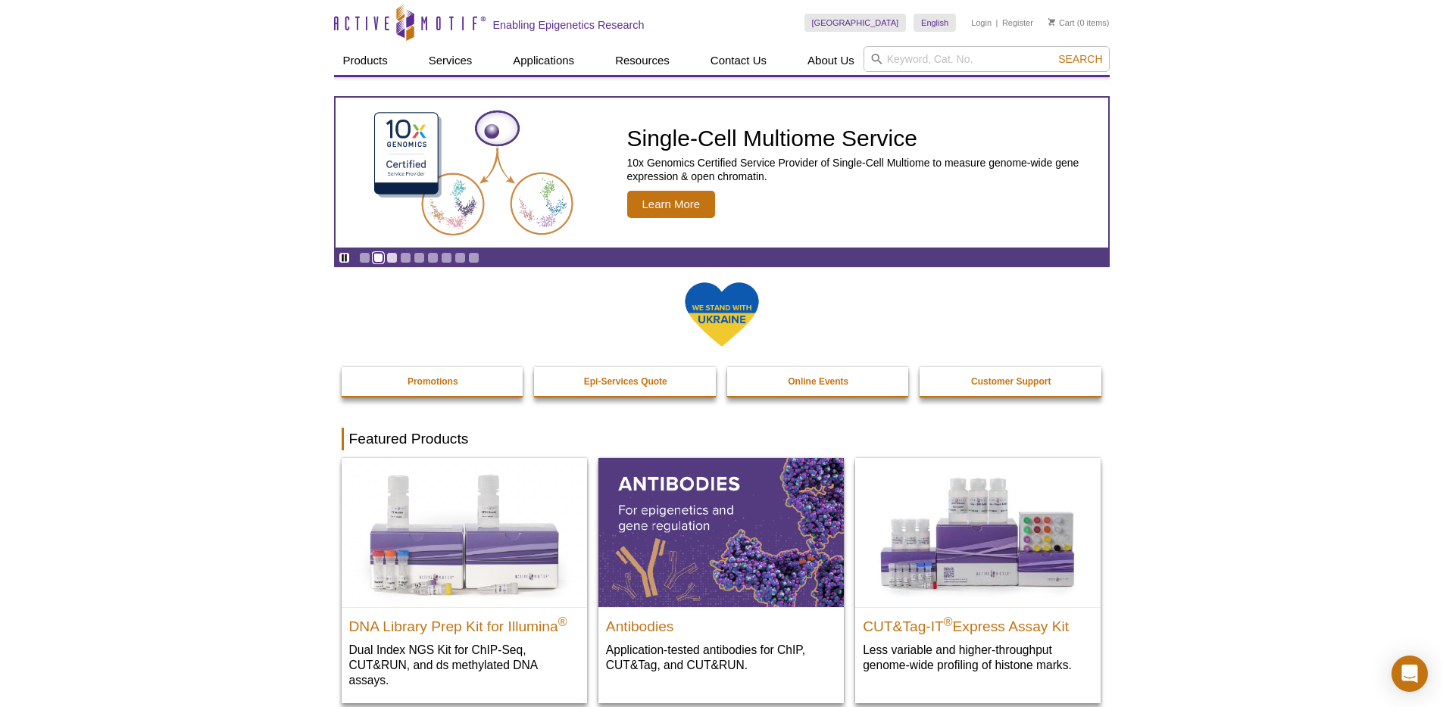
click at [379, 257] on link "Go to slide 2" at bounding box center [378, 257] width 11 height 11
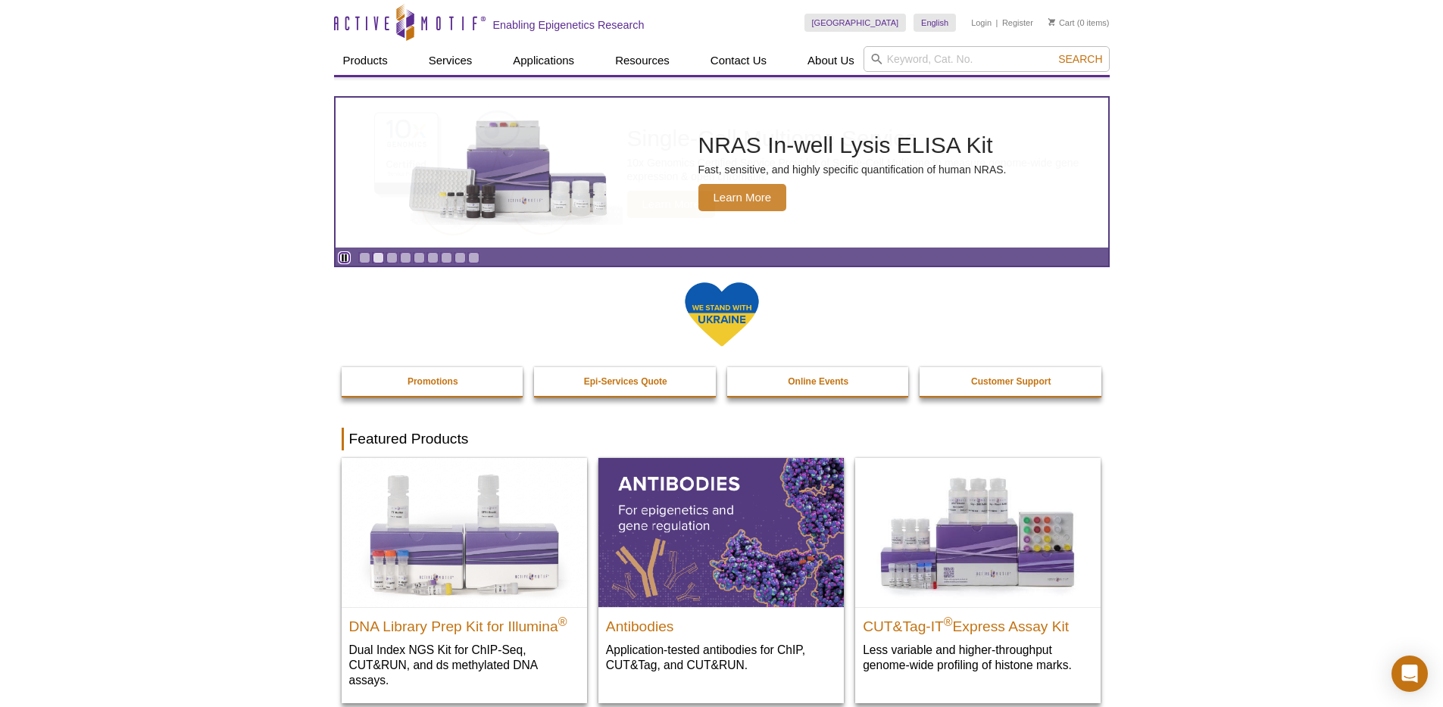
click at [349, 258] on link "Pause" at bounding box center [344, 257] width 11 height 11
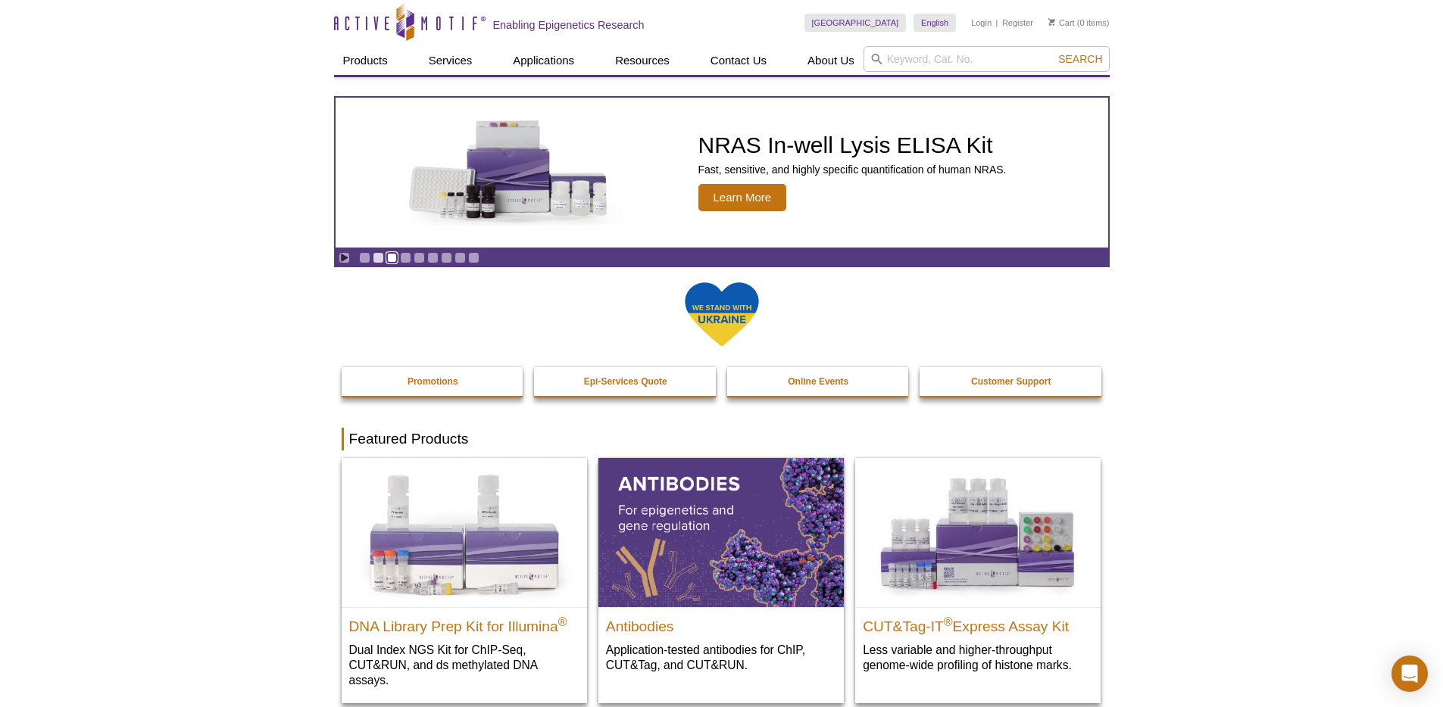
click at [388, 256] on link "Go to slide 3" at bounding box center [391, 257] width 11 height 11
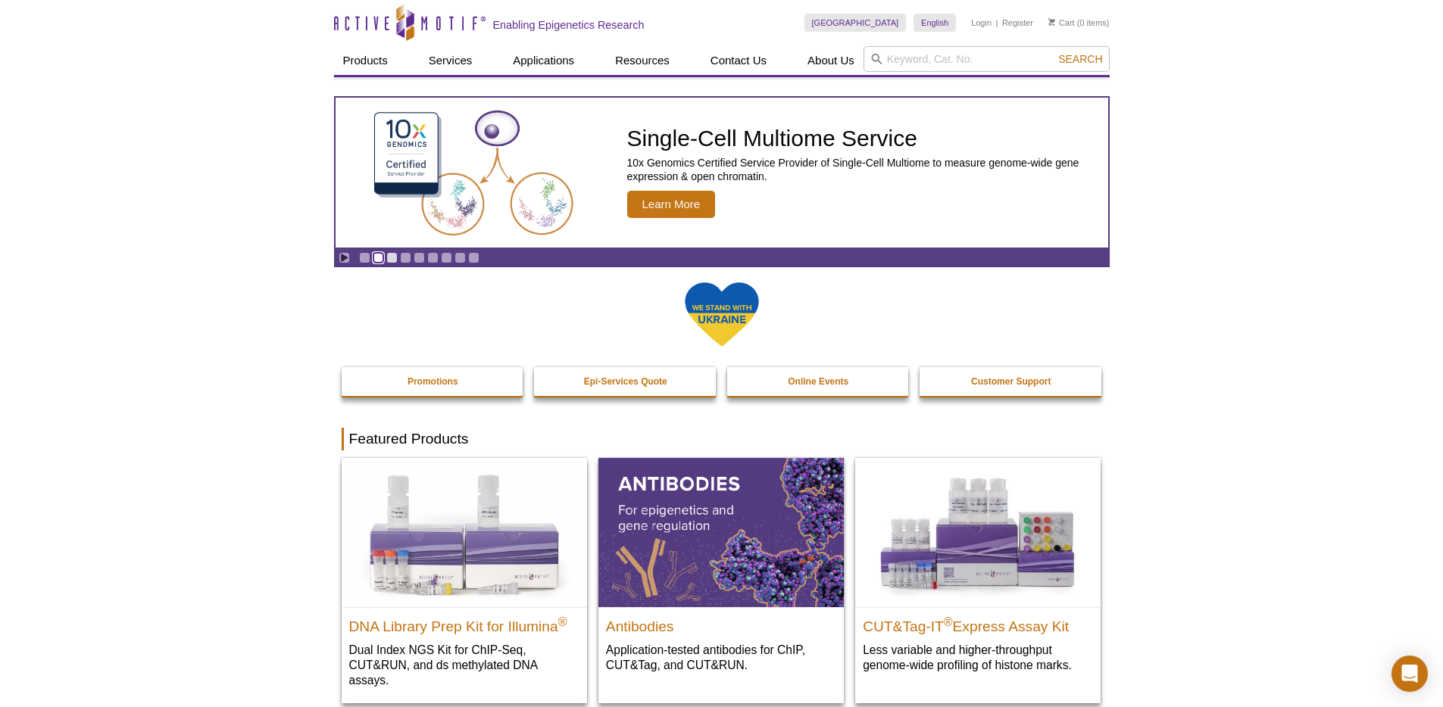
click at [381, 256] on link "Go to slide 2" at bounding box center [378, 257] width 11 height 11
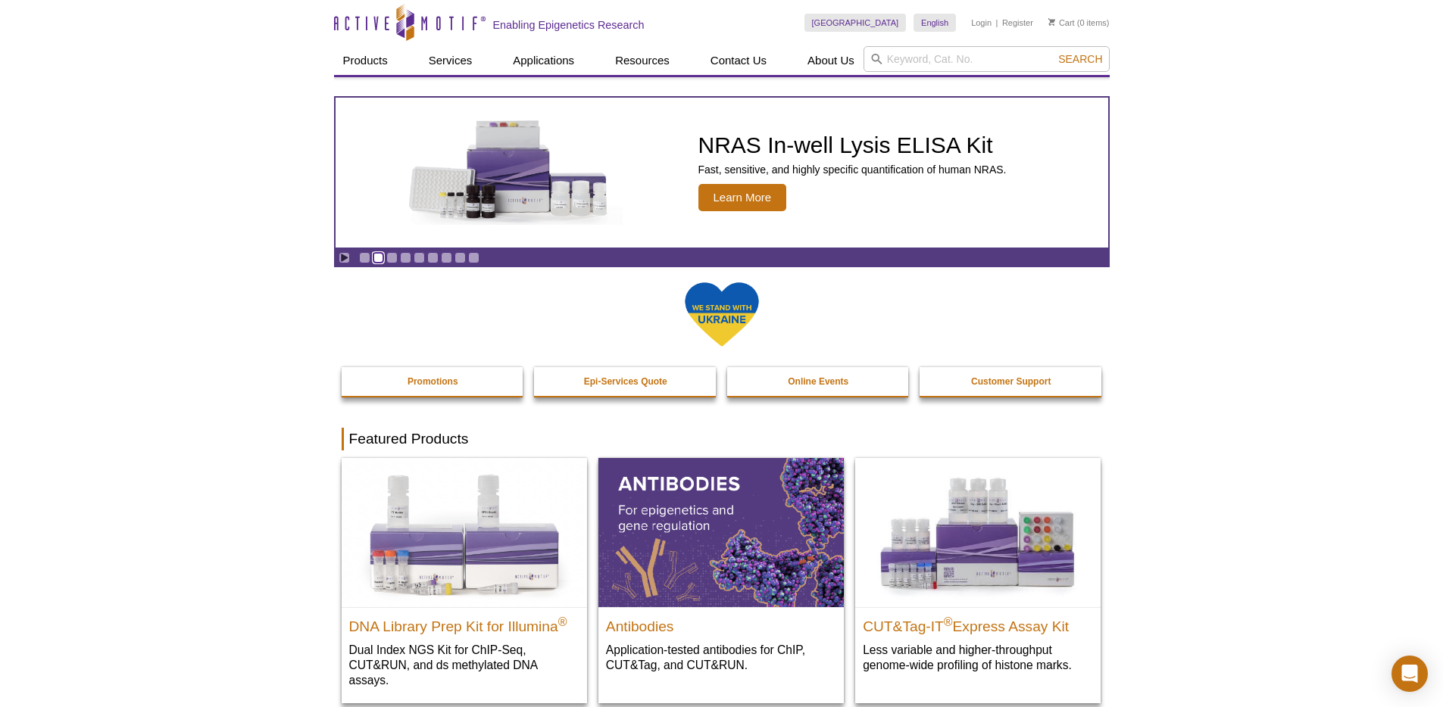
click at [373, 256] on link "Go to slide 2" at bounding box center [378, 257] width 11 height 11
click at [370, 255] on link "Go to slide 1" at bounding box center [364, 257] width 11 height 11
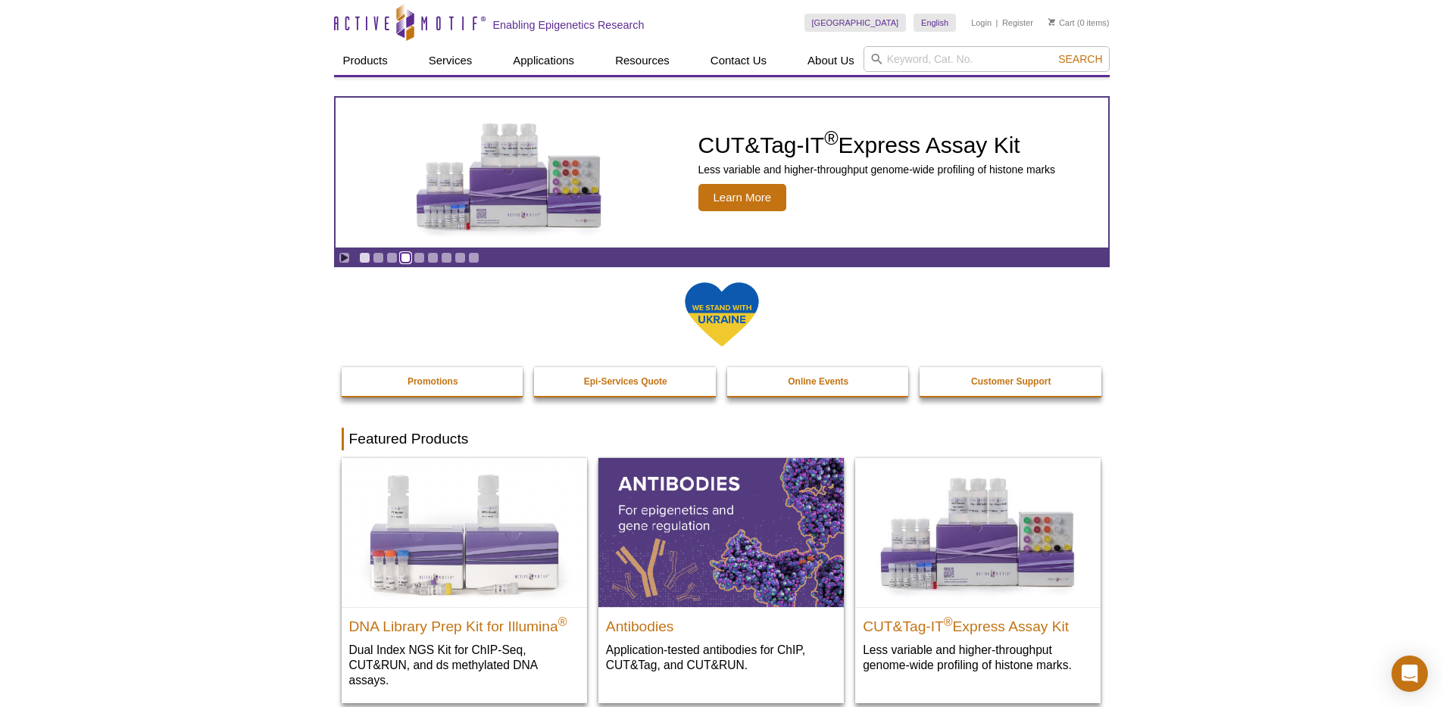
click at [407, 261] on link "Go to slide 4" at bounding box center [405, 257] width 11 height 11
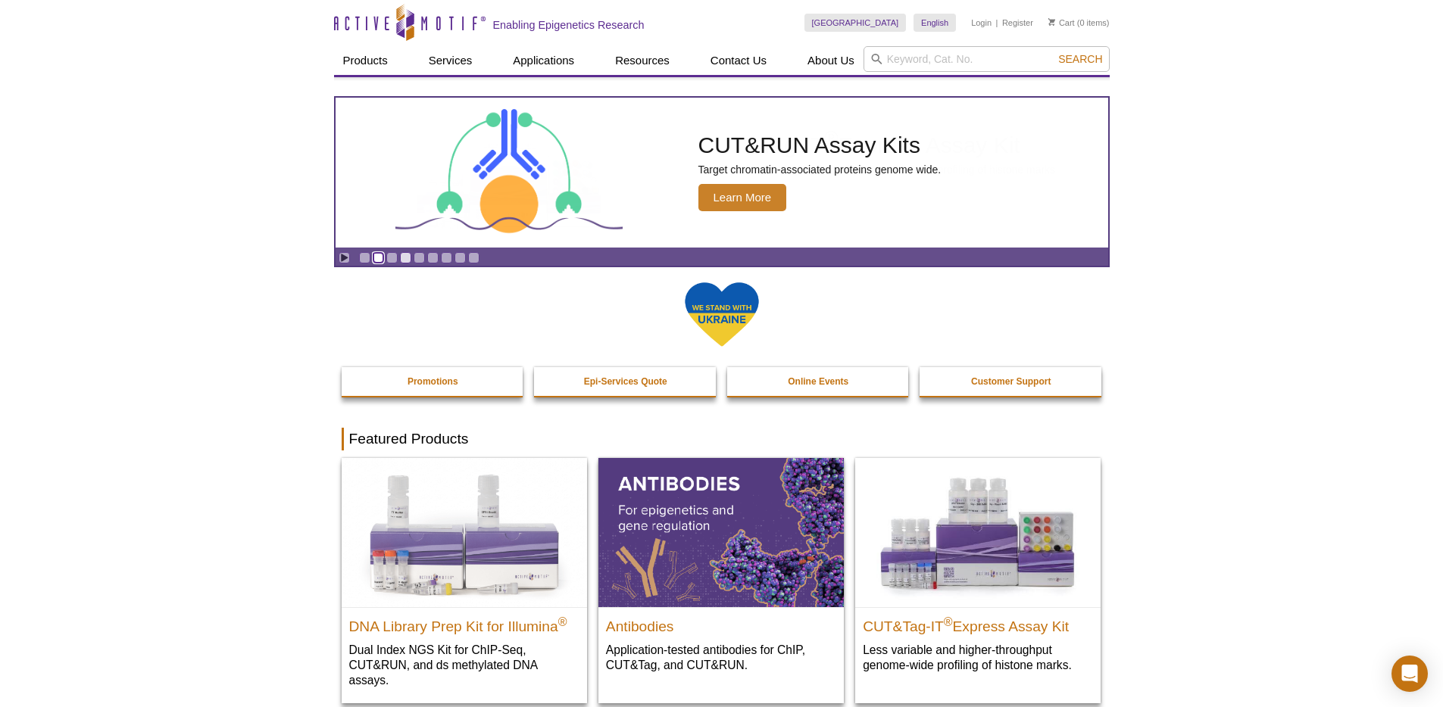
click at [381, 259] on link "Go to slide 2" at bounding box center [378, 257] width 11 height 11
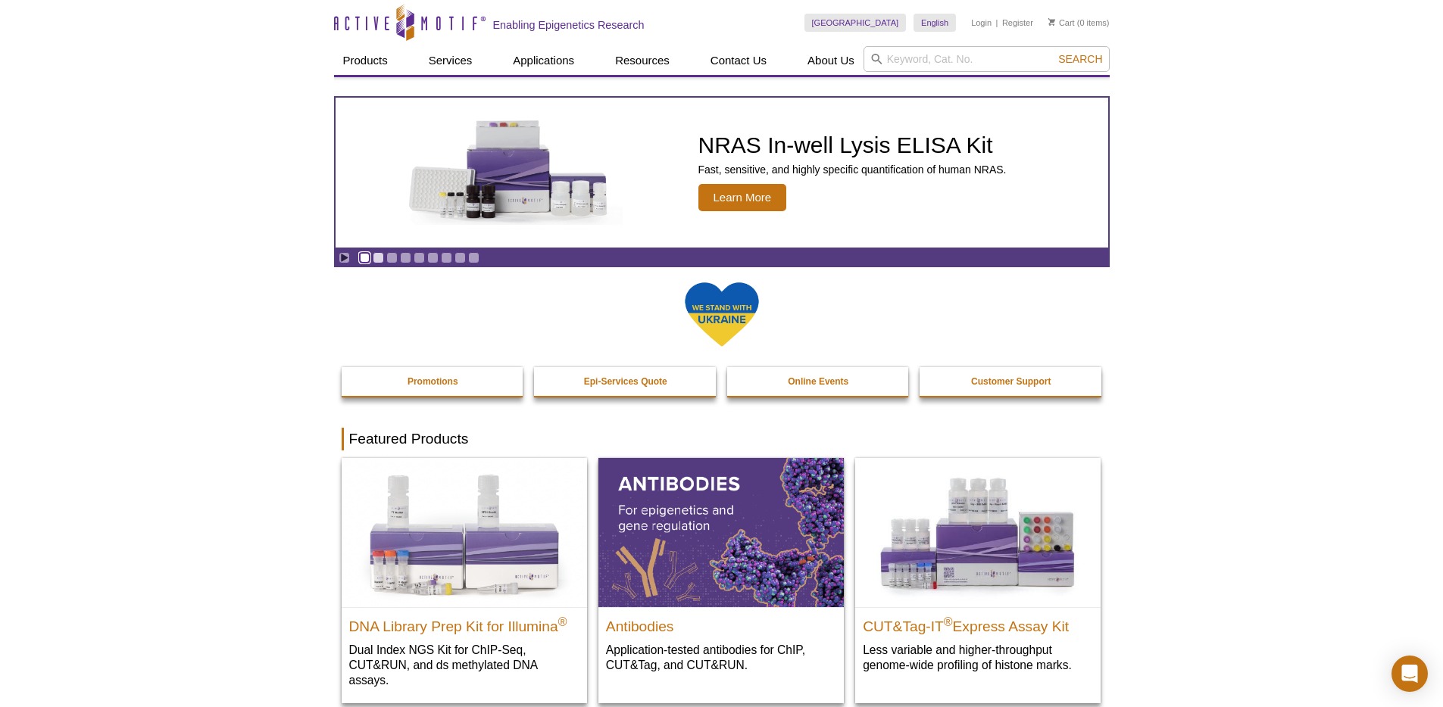
click at [367, 255] on link "Go to slide 1" at bounding box center [364, 257] width 11 height 11
